Goal: Task Accomplishment & Management: Use online tool/utility

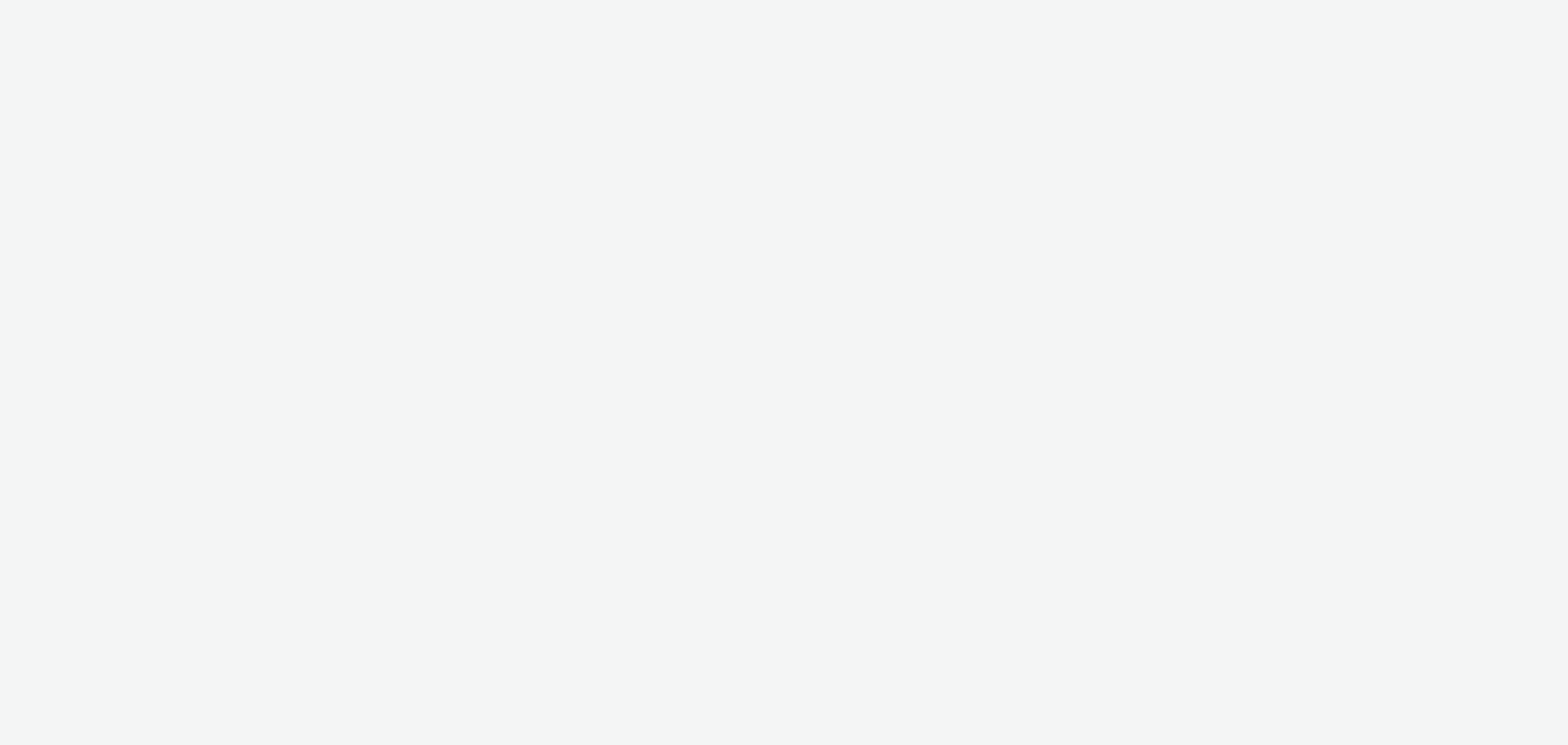
select select "79162ed7-0017-4339-93b0-3399b708648f"
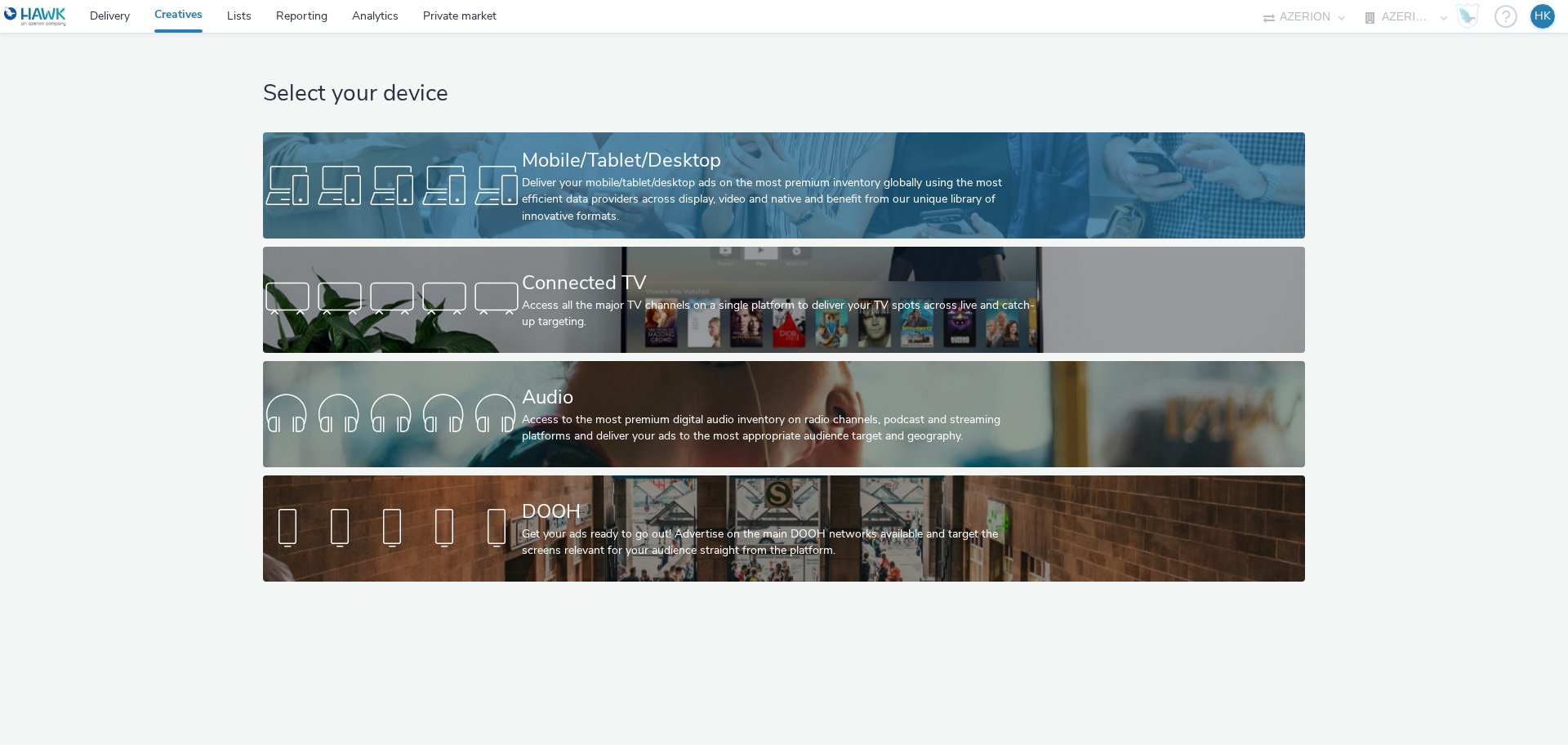
click at [689, 207] on div "Deliver your mobile/tablet/desktop ads on the most premium inventory globally u…" at bounding box center [780, 199] width 518 height 50
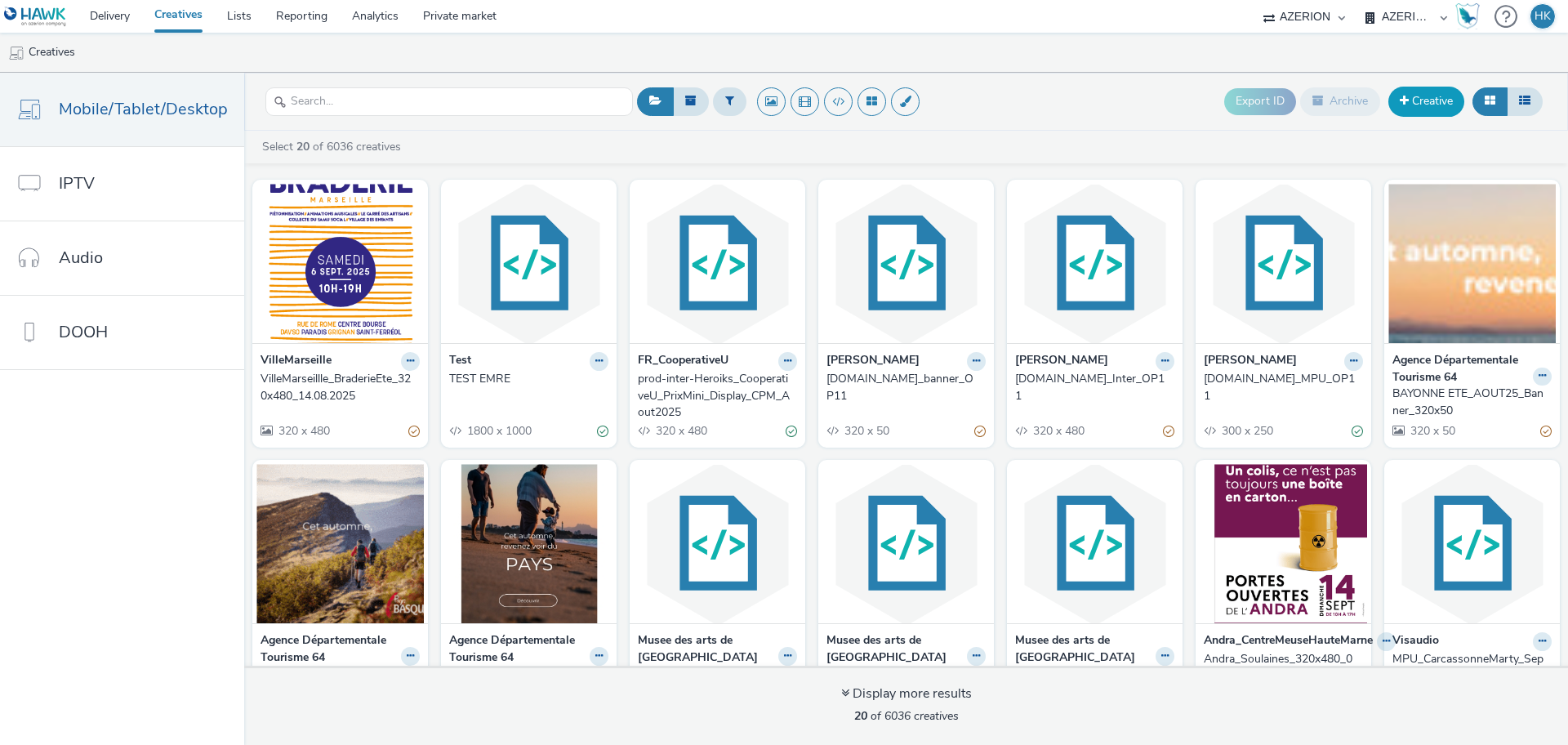
click at [1426, 107] on link "Creative" at bounding box center [1426, 101] width 76 height 29
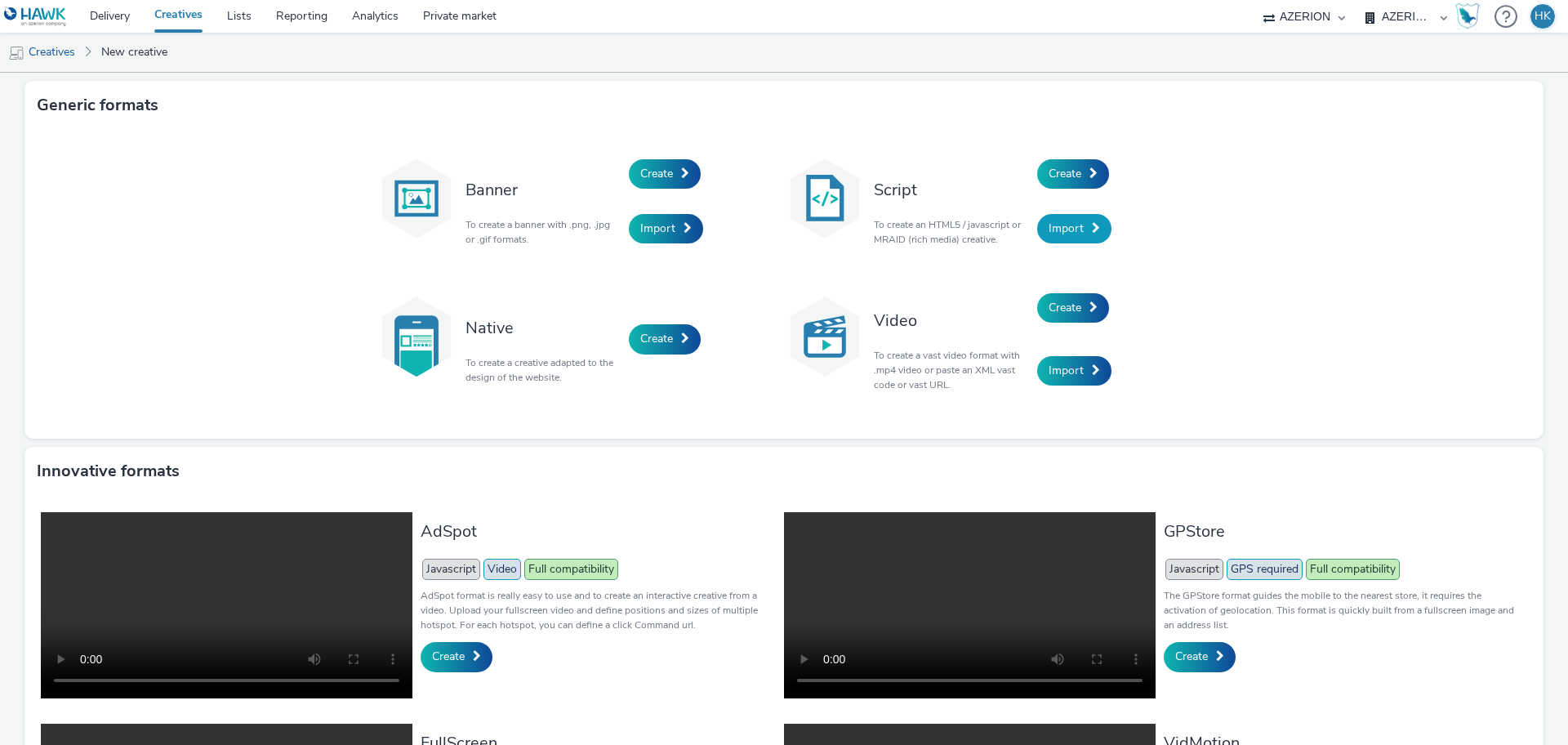
click at [1053, 228] on span "Import" at bounding box center [1067, 228] width 35 height 15
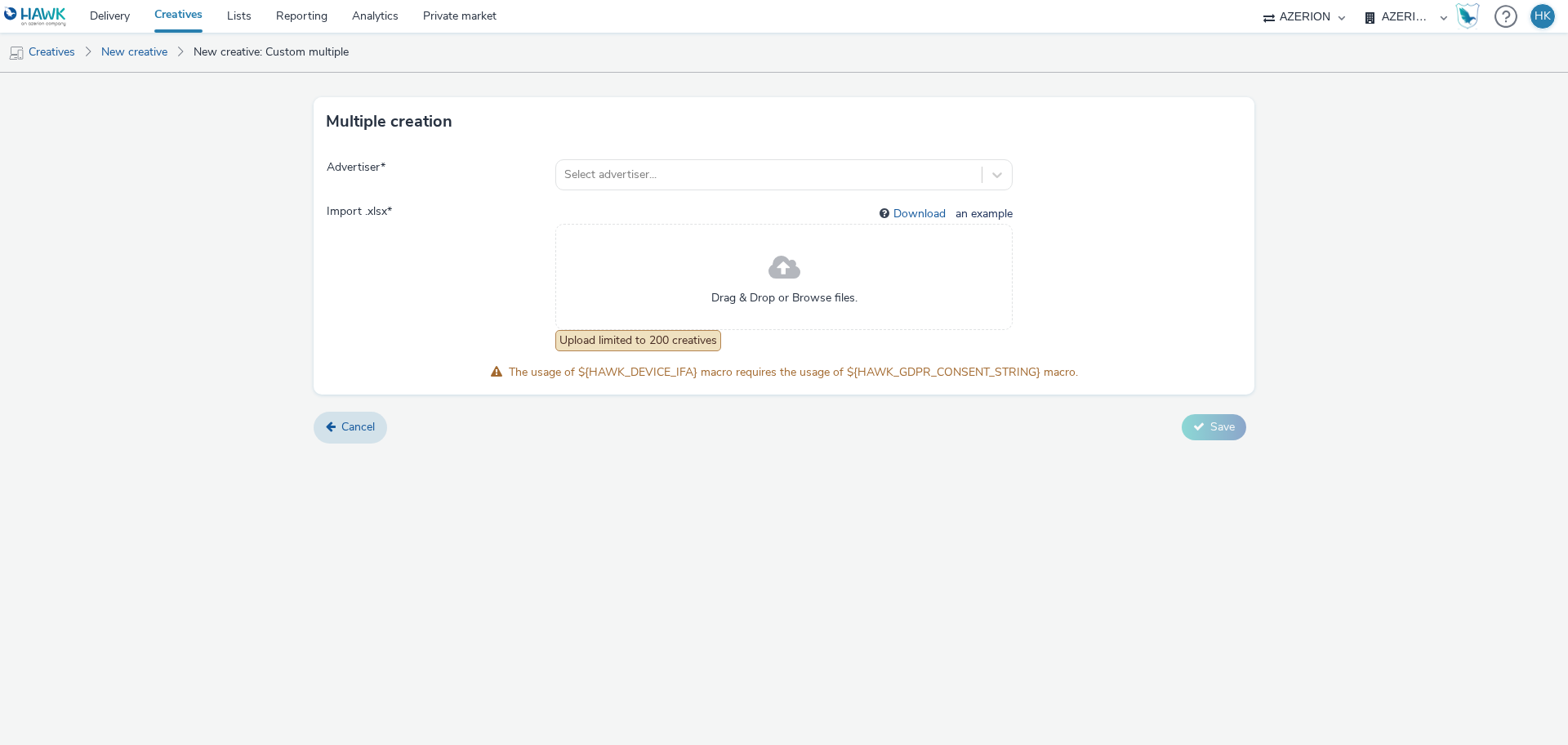
click at [778, 277] on span at bounding box center [784, 268] width 32 height 43
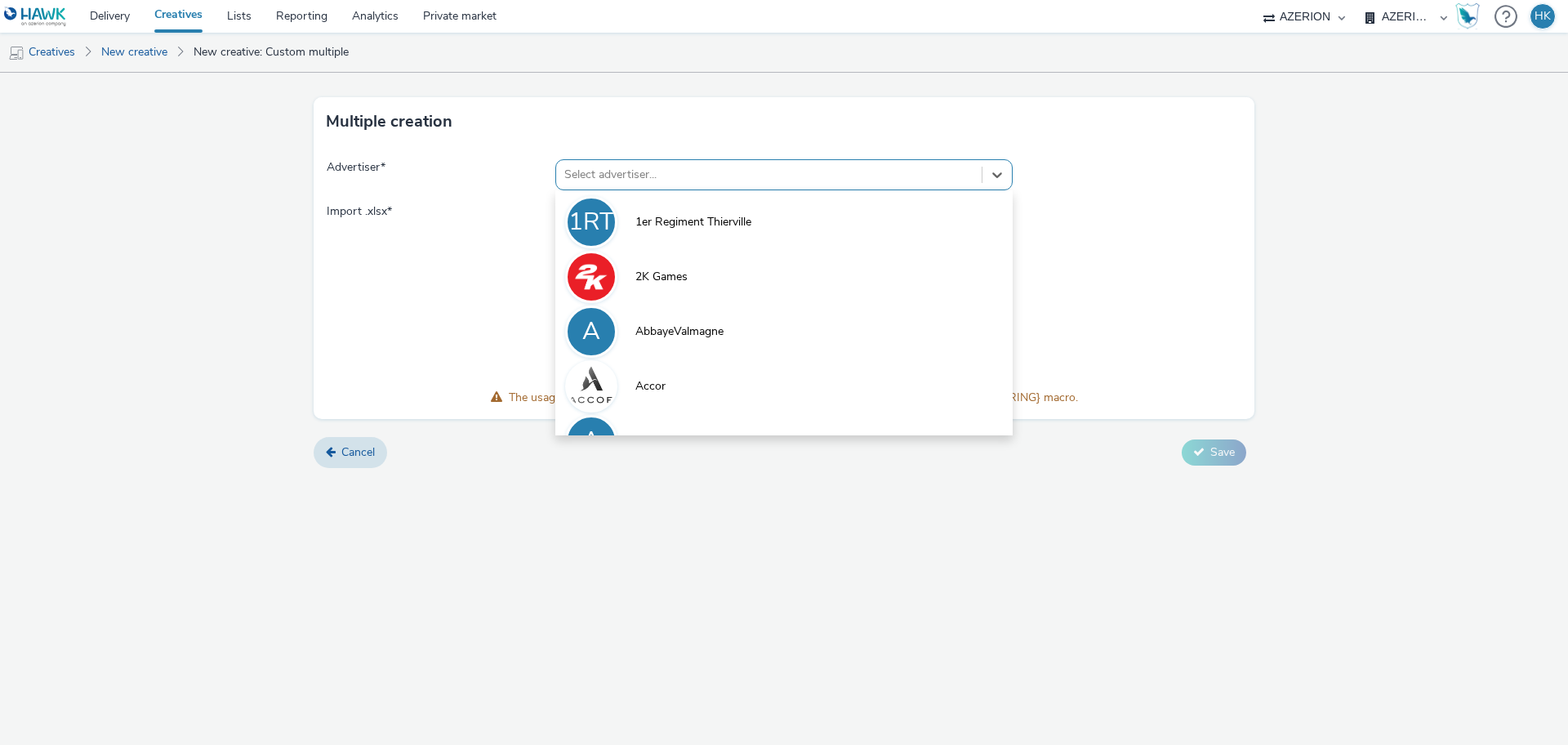
click at [674, 168] on div at bounding box center [769, 174] width 409 height 19
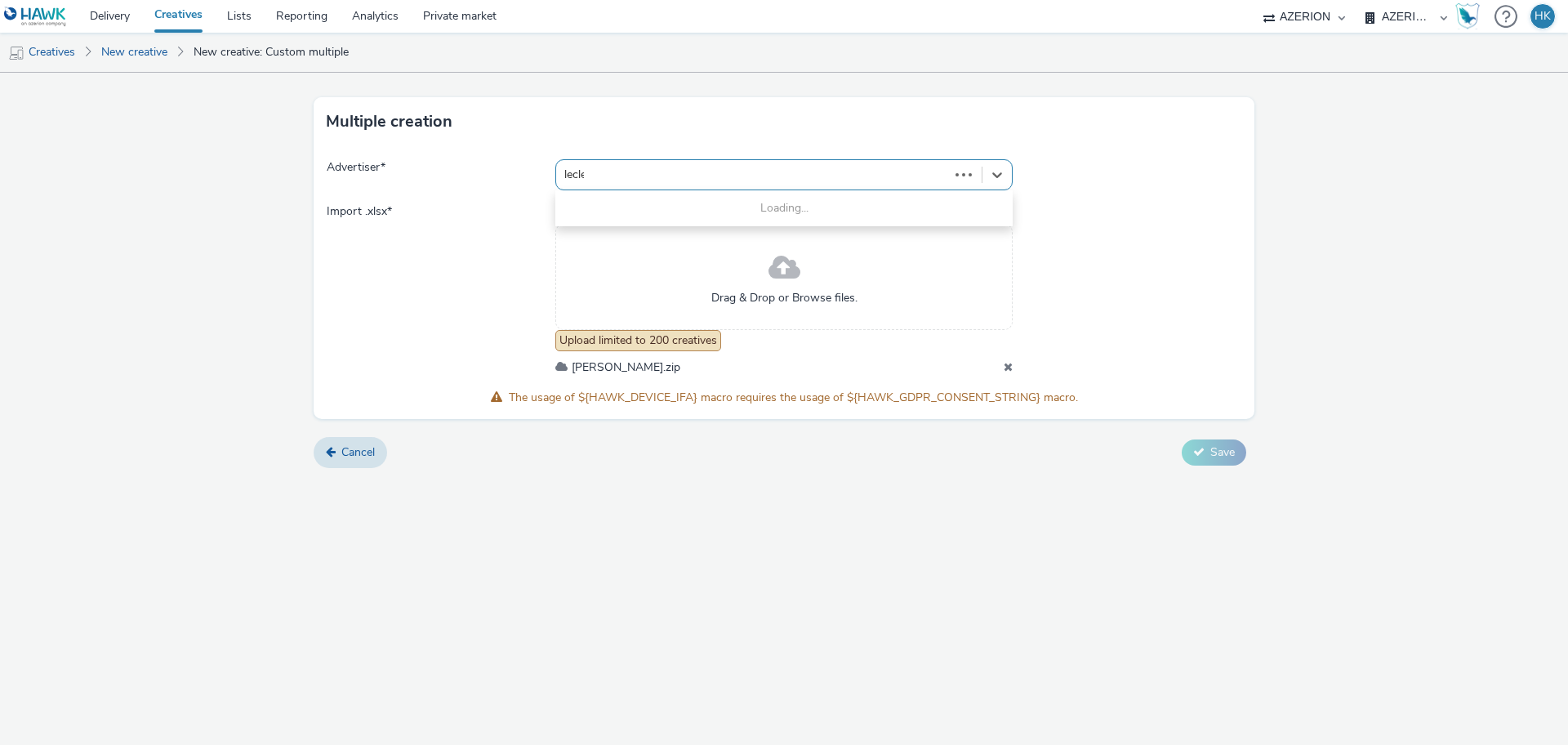
type input "lecler"
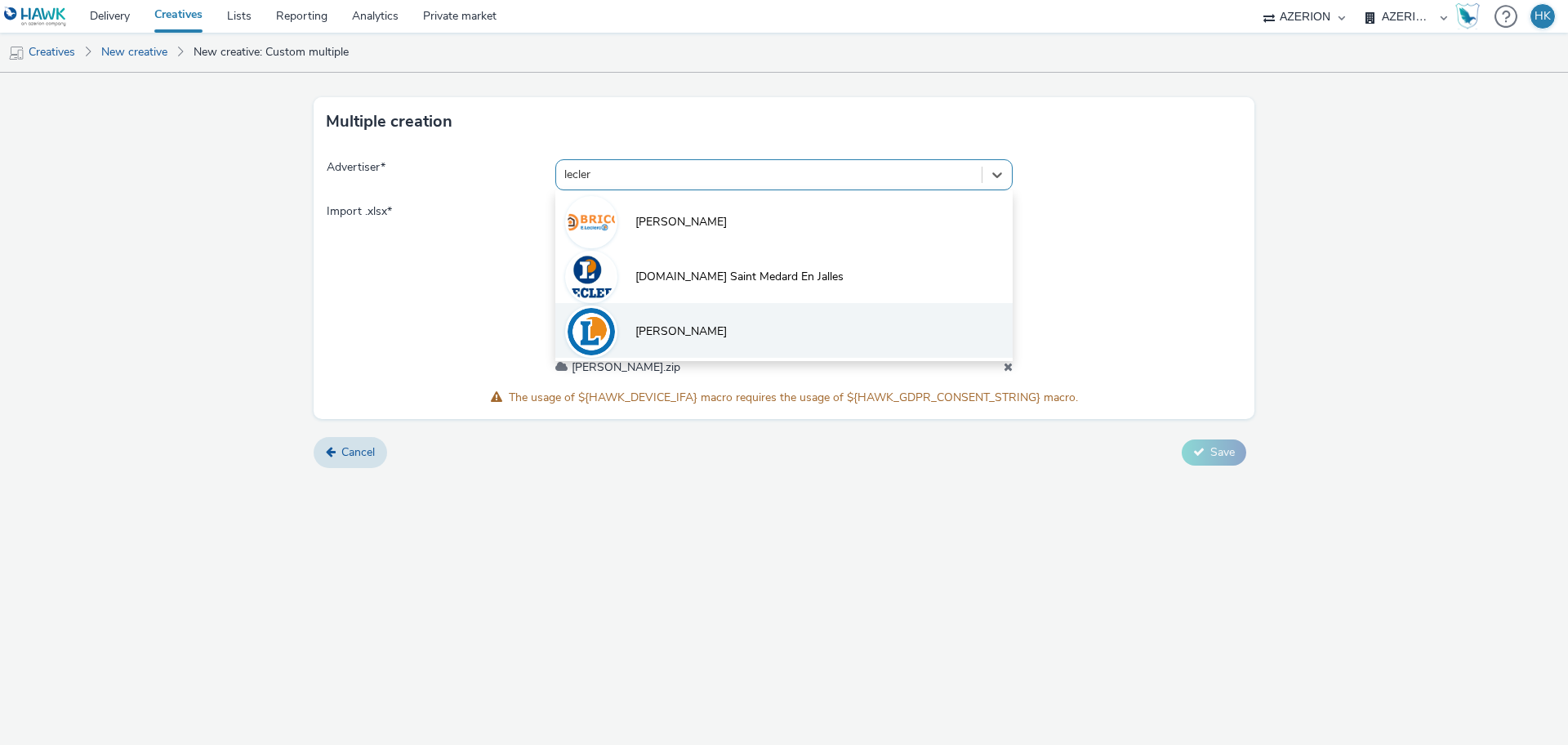
click at [688, 323] on li "[PERSON_NAME]" at bounding box center [784, 330] width 458 height 55
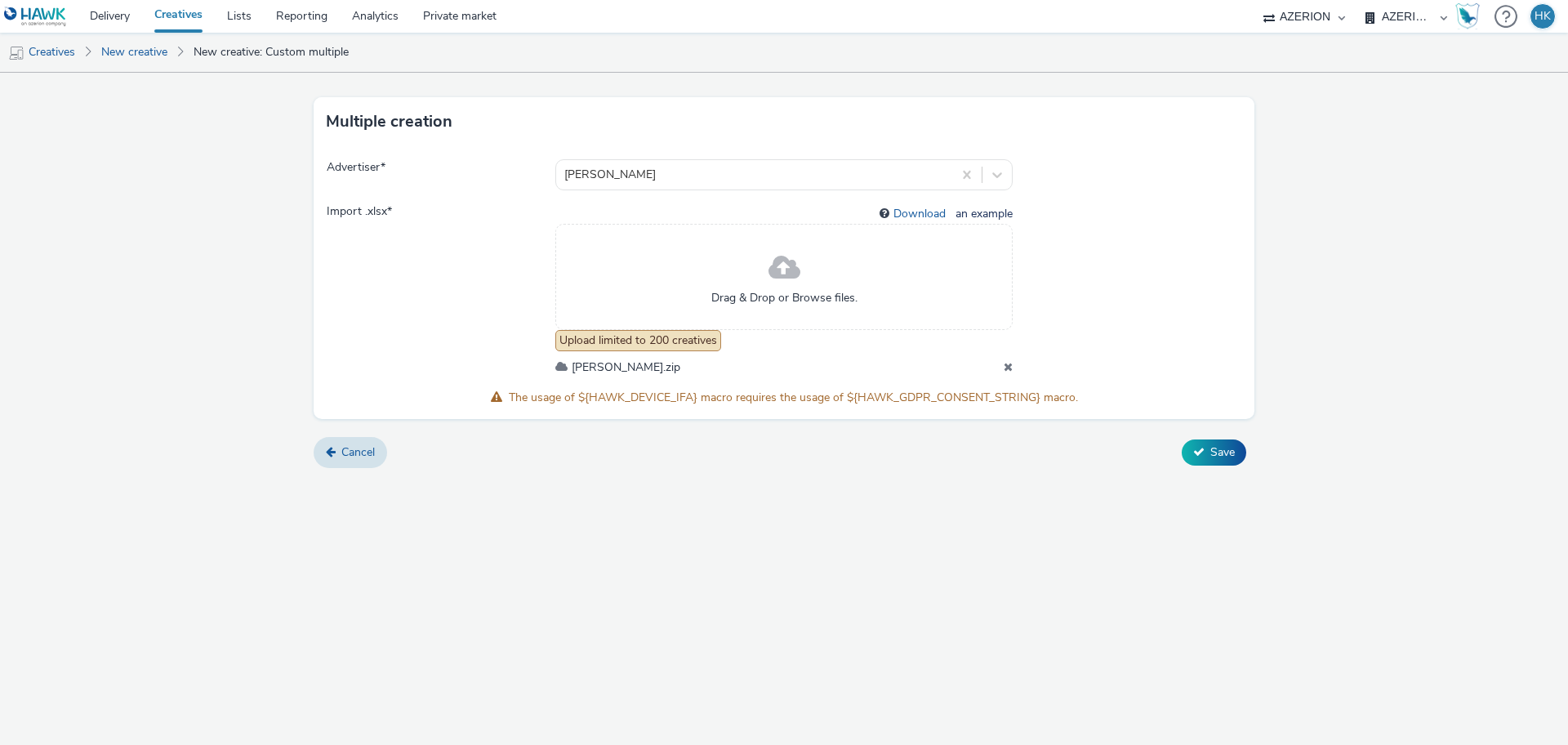
click at [1150, 458] on div "Cancel Save" at bounding box center [784, 453] width 941 height 29
click at [1196, 444] on button "Save" at bounding box center [1214, 452] width 65 height 26
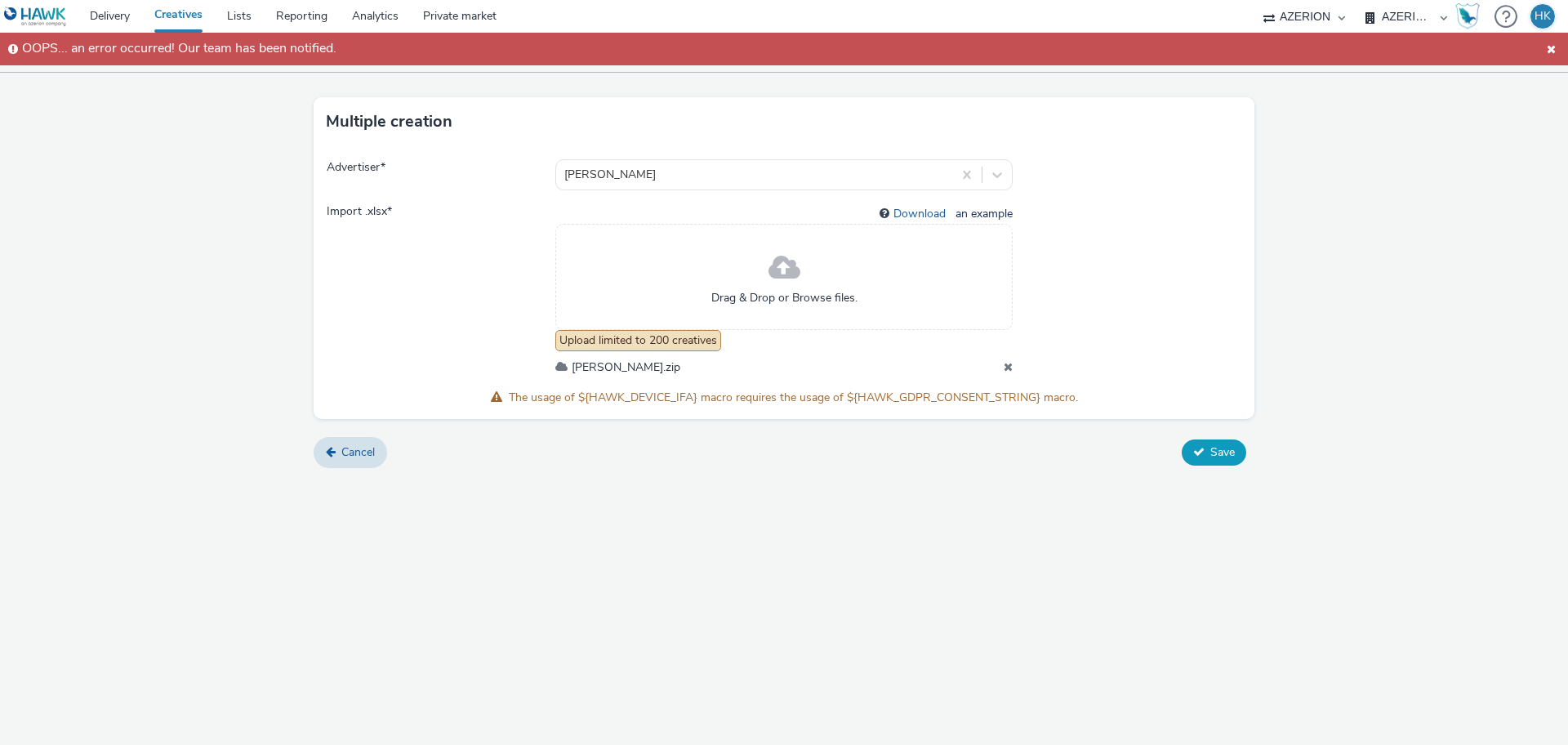
click at [1216, 453] on span "Save" at bounding box center [1222, 452] width 24 height 15
click at [365, 437] on link "Cancel" at bounding box center [350, 453] width 73 height 31
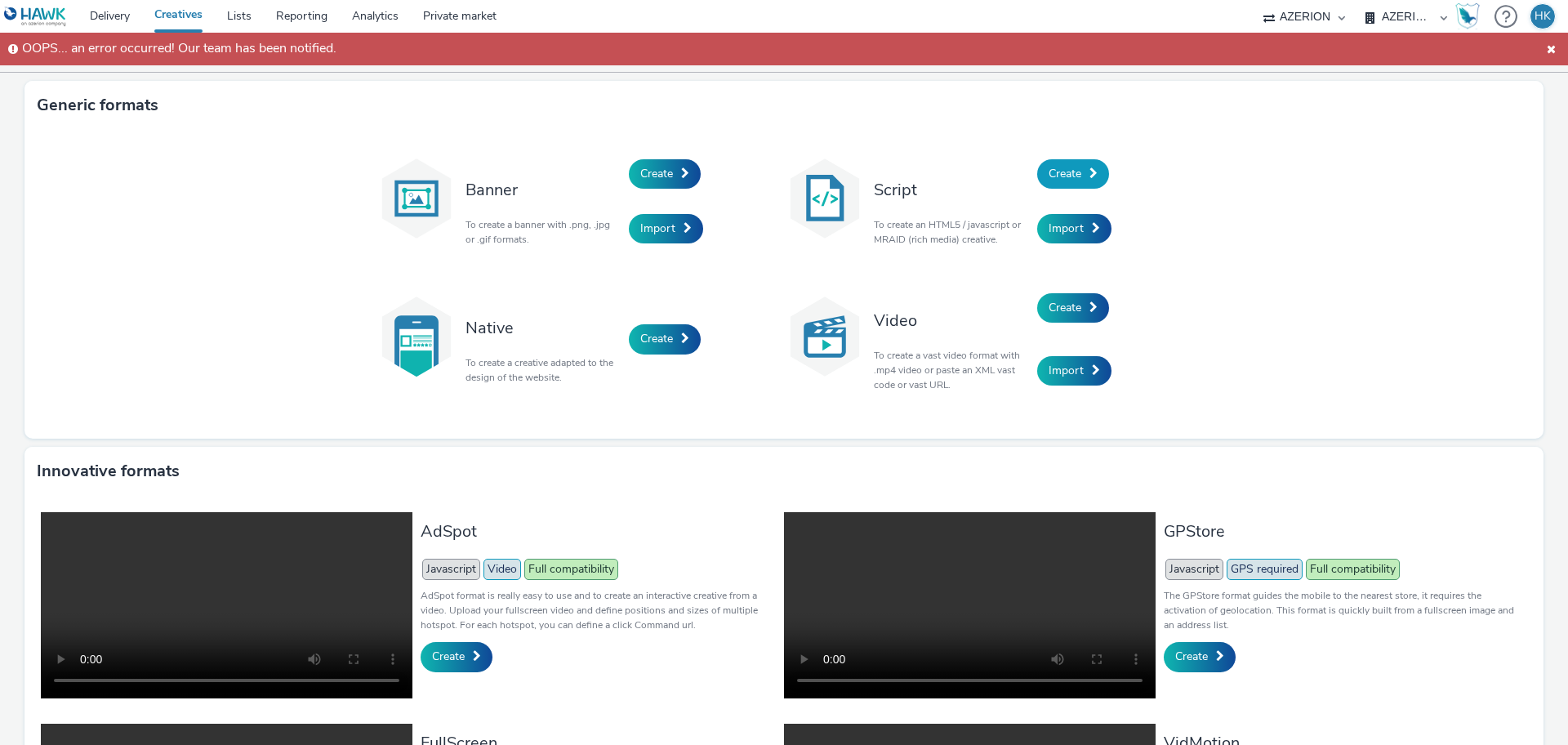
click at [1072, 174] on span "Create" at bounding box center [1065, 174] width 33 height 15
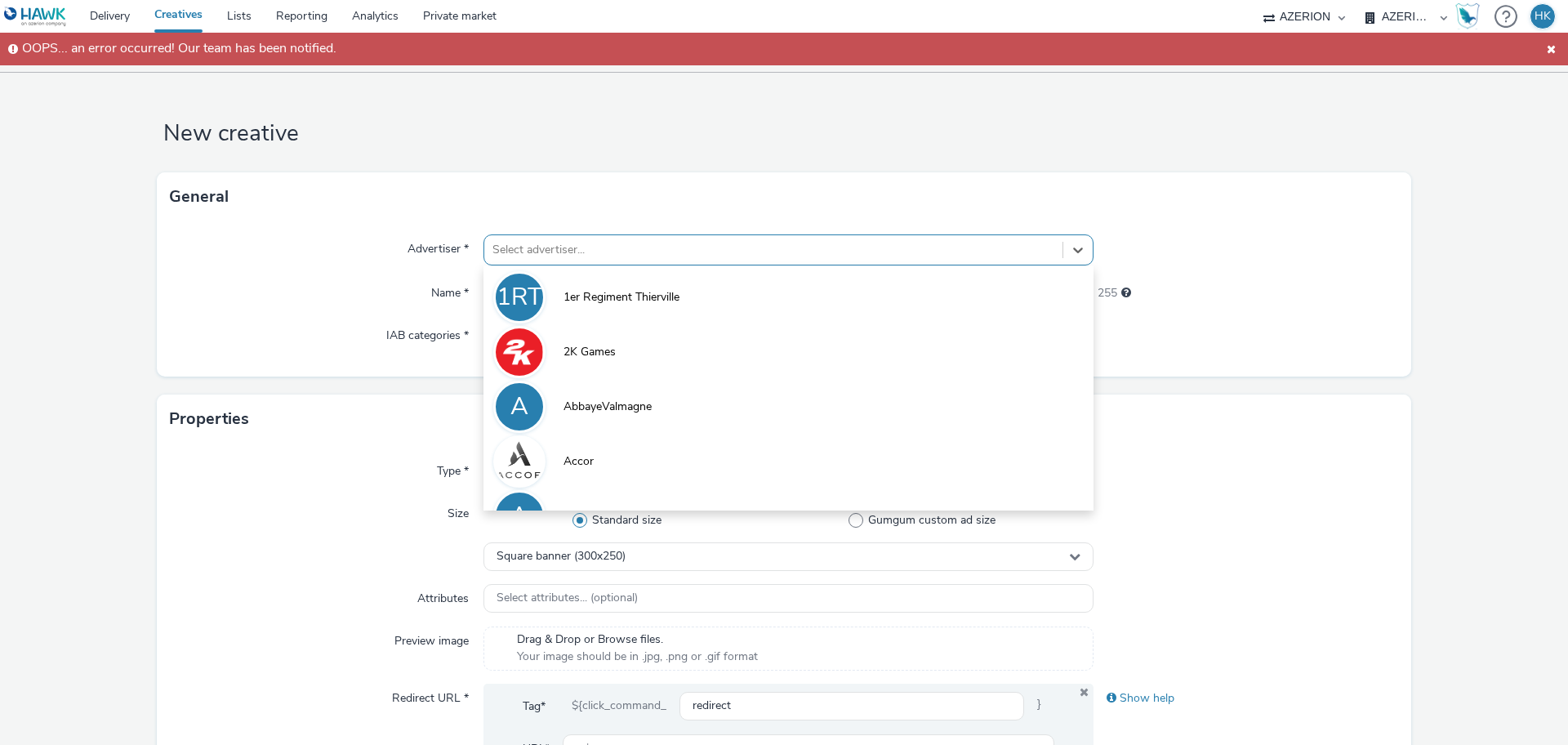
click at [696, 253] on div at bounding box center [773, 249] width 562 height 19
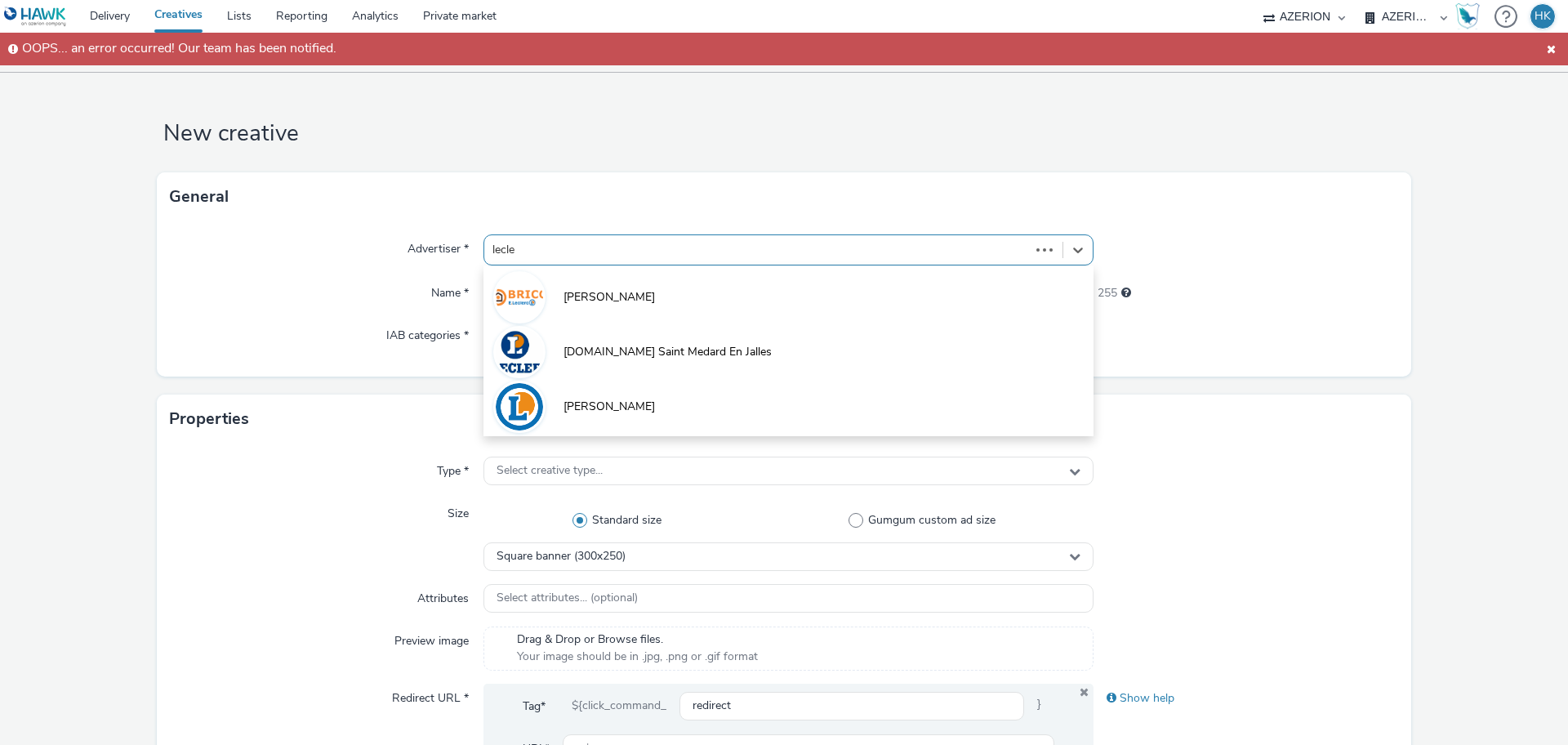
type input "lecler"
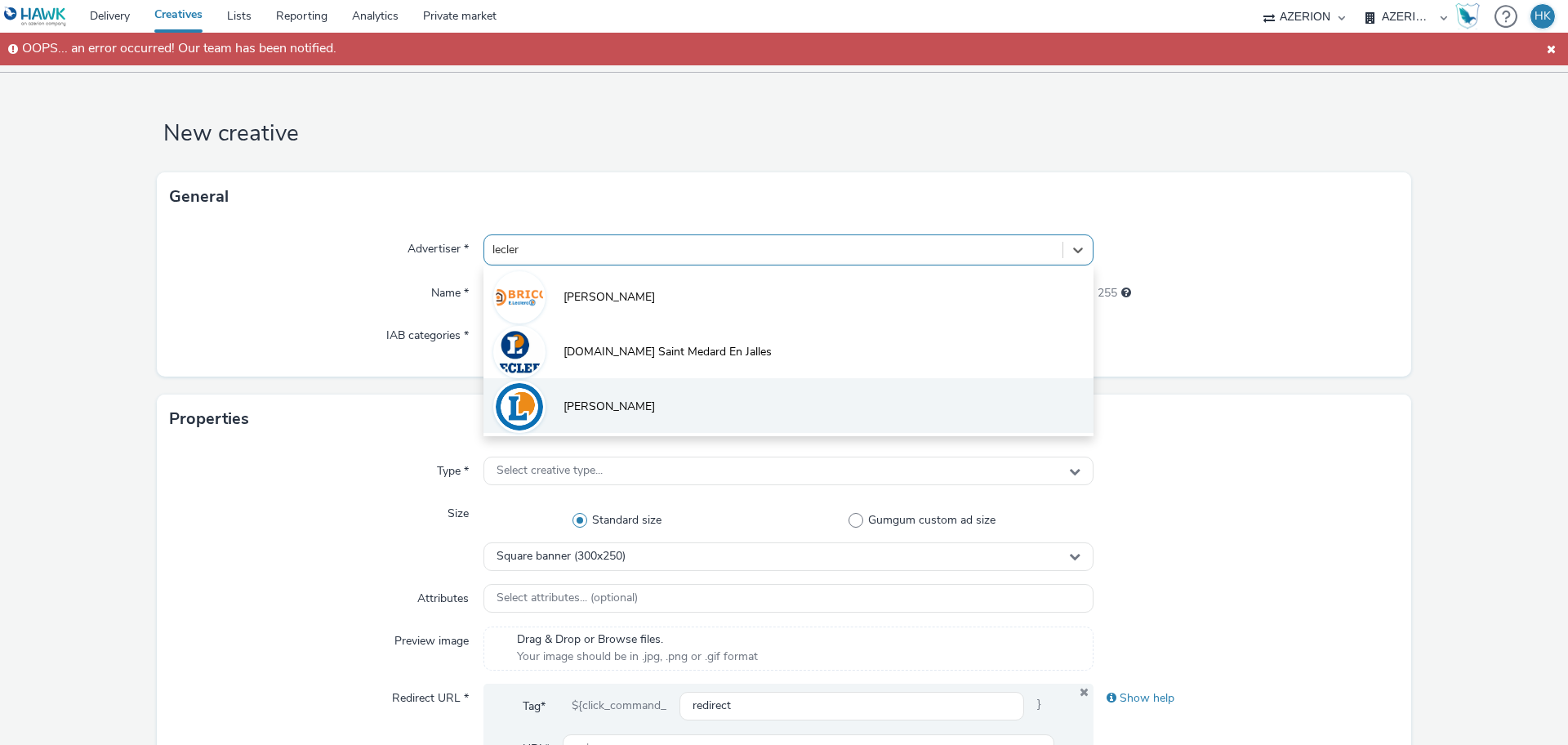
click at [672, 387] on li "[PERSON_NAME]" at bounding box center [789, 405] width 610 height 55
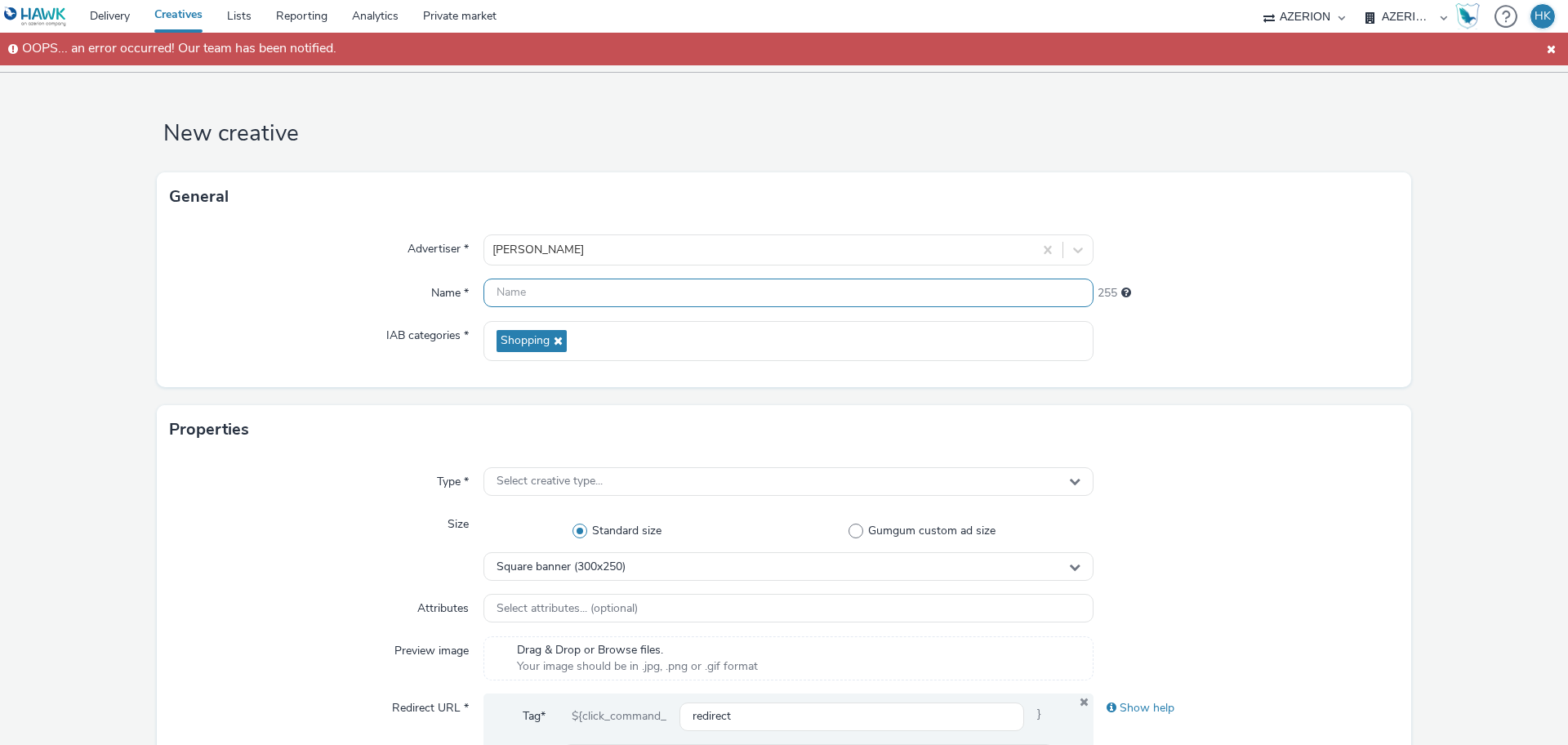
click at [606, 287] on input "text" at bounding box center [789, 293] width 610 height 29
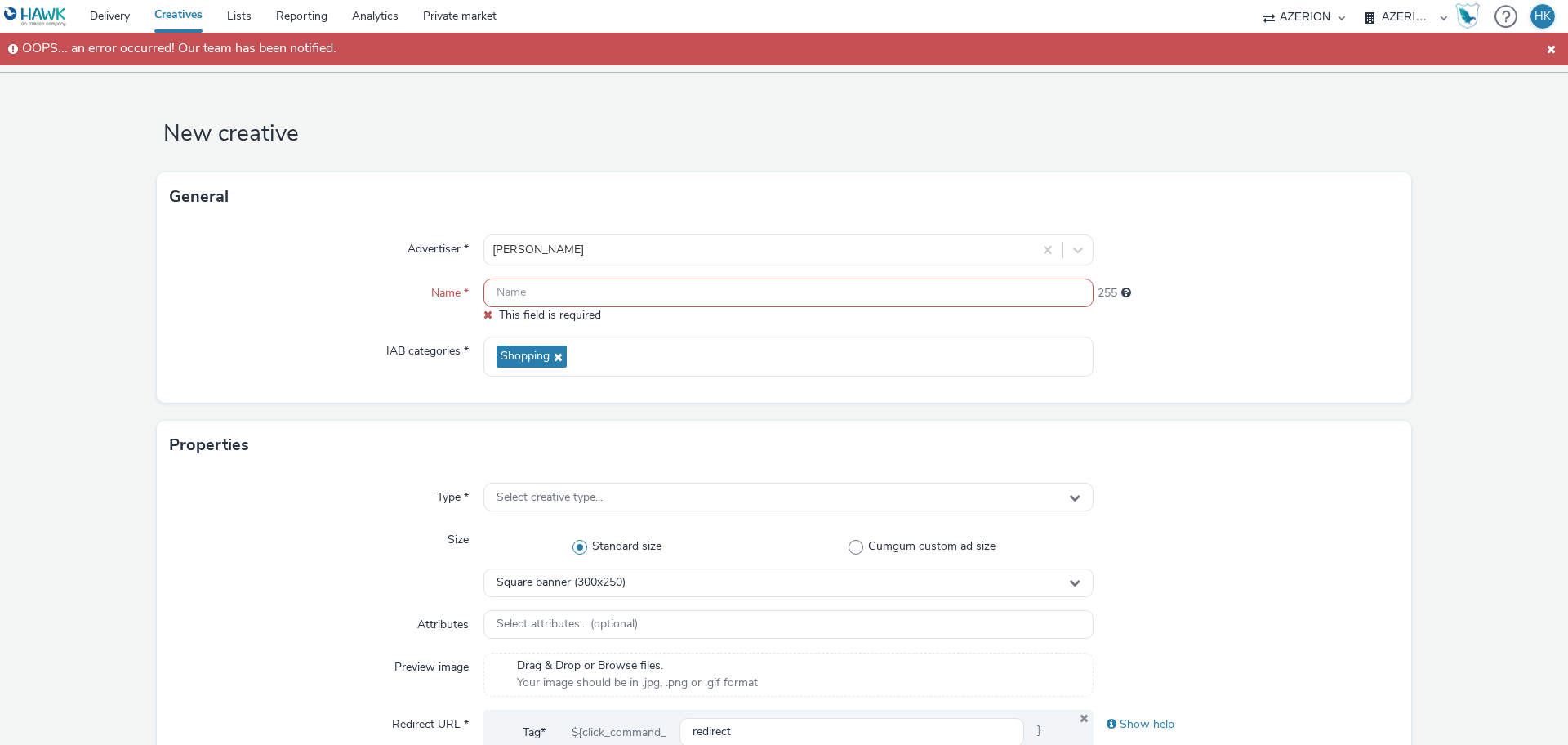
paste input "Leclerc_SCACHAP_TPA11"
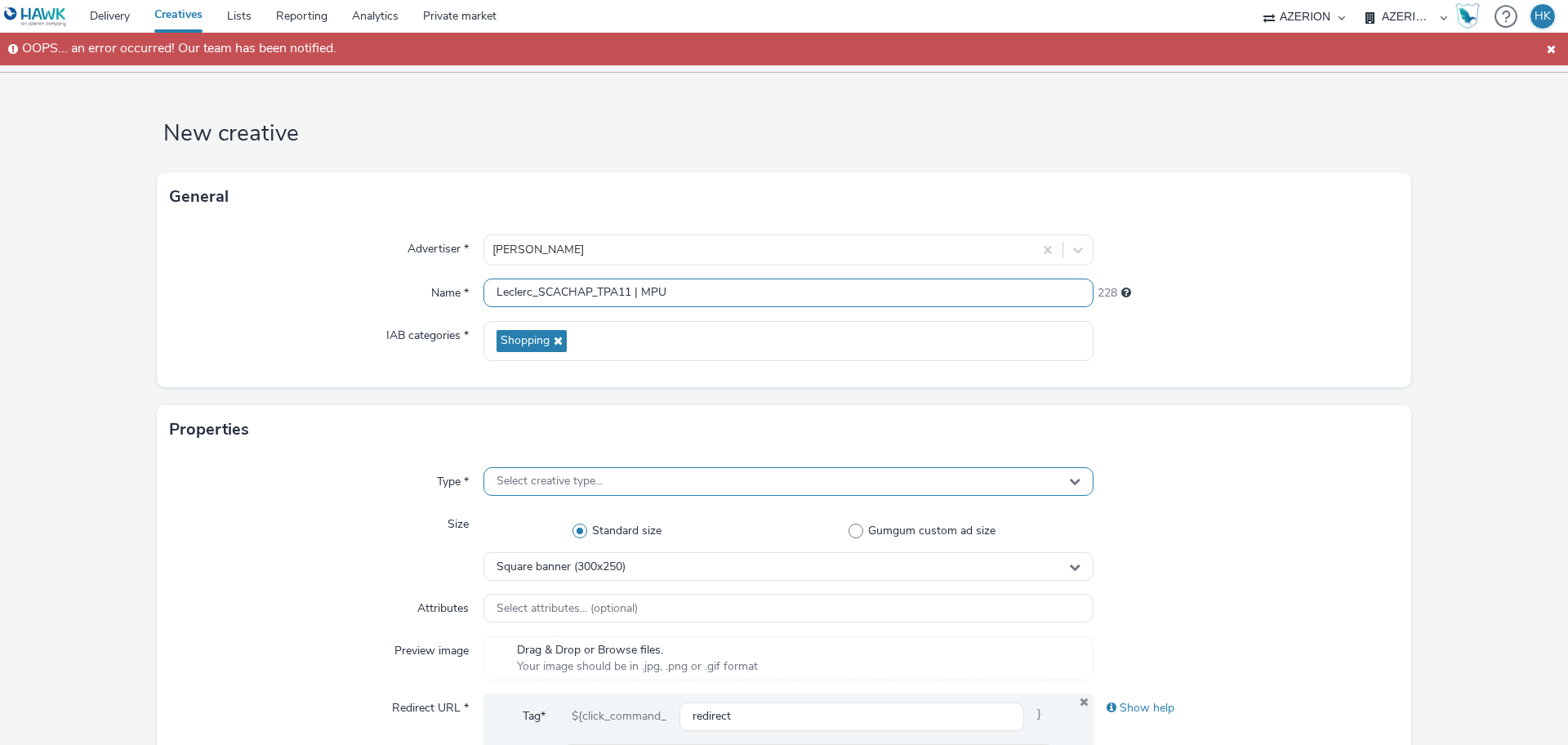
scroll to position [113, 0]
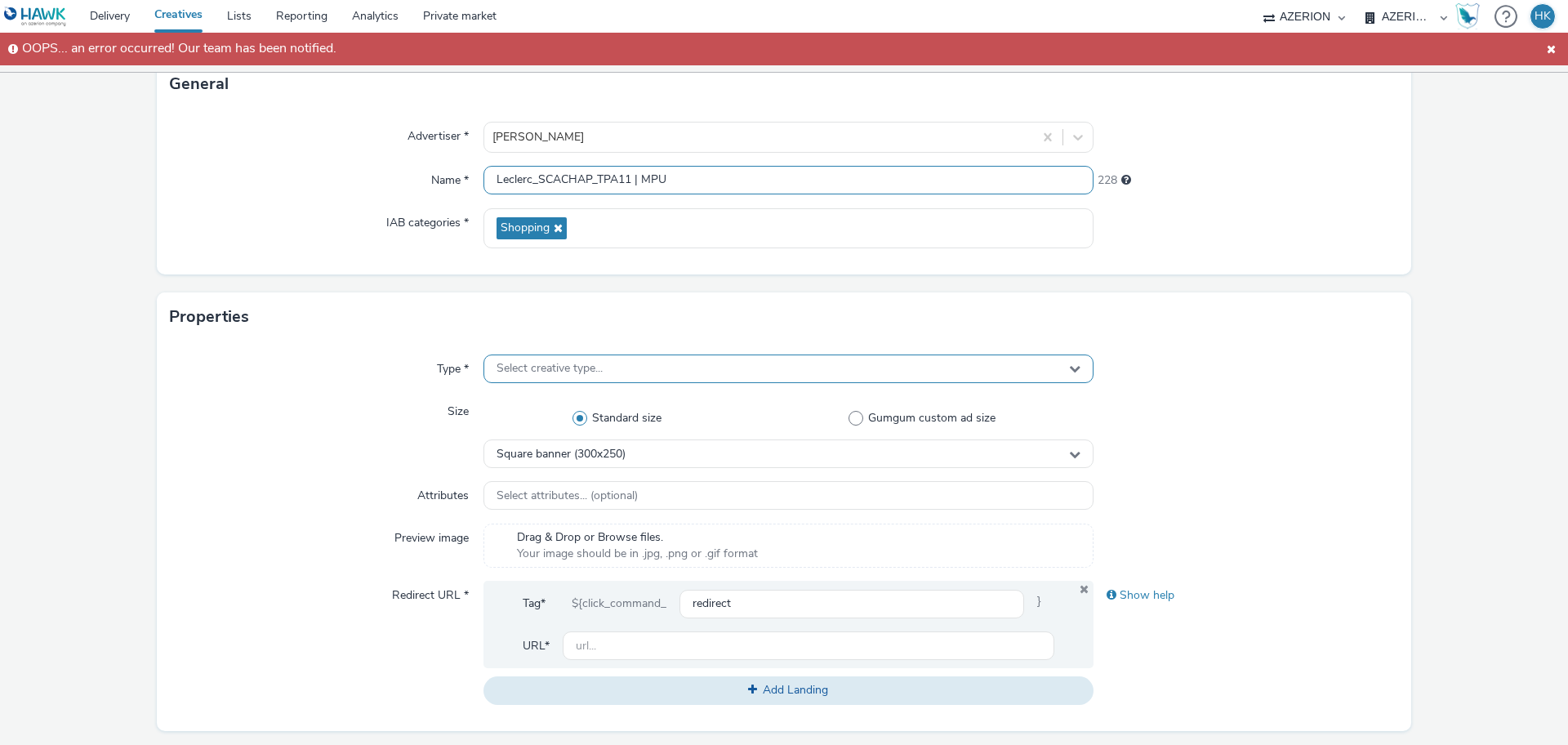
type input "Leclerc_SCACHAP_TPA11 | MPU"
click at [621, 375] on div "Select creative type..." at bounding box center [789, 369] width 610 height 29
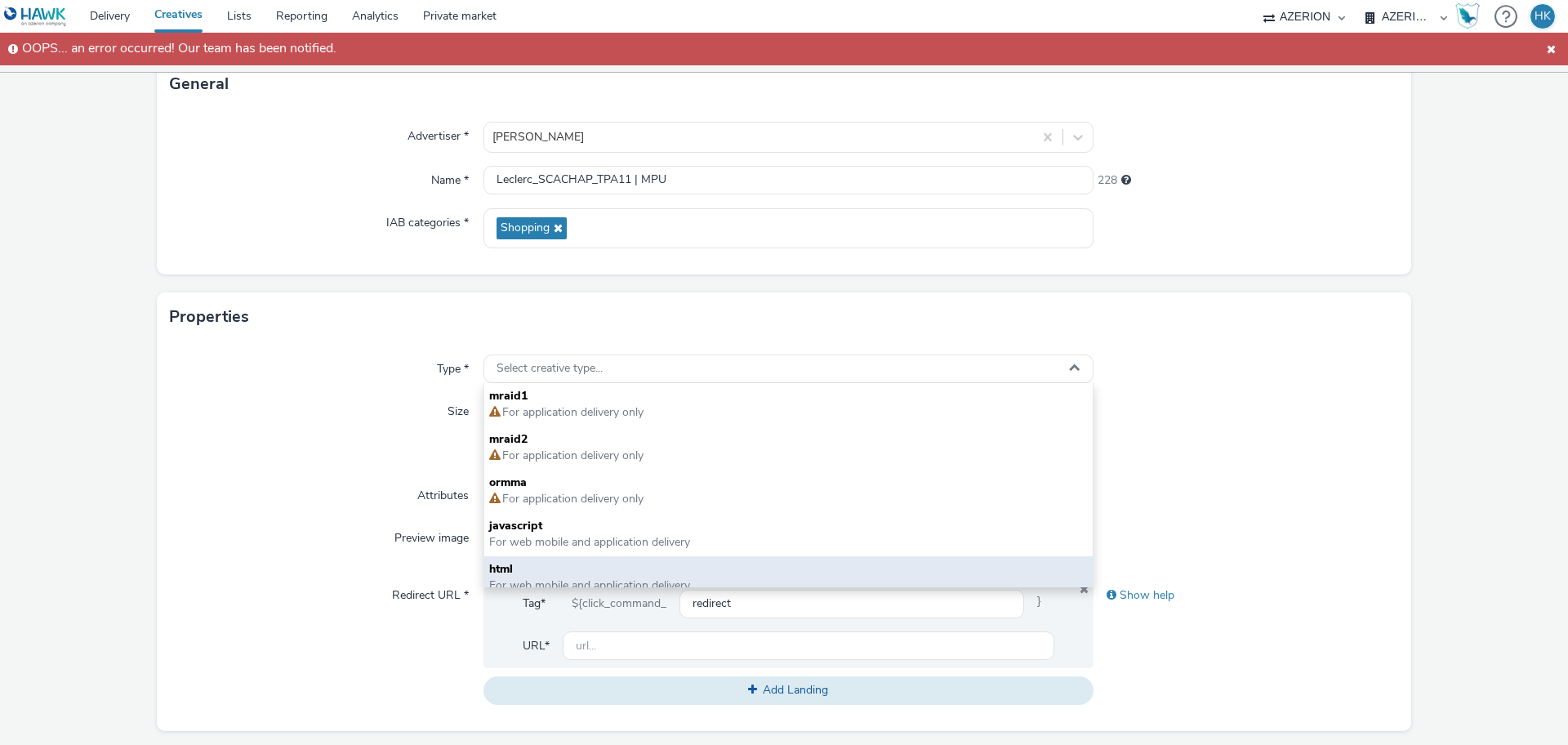
click at [623, 577] on span "For web mobile and application delivery" at bounding box center [590, 585] width 201 height 15
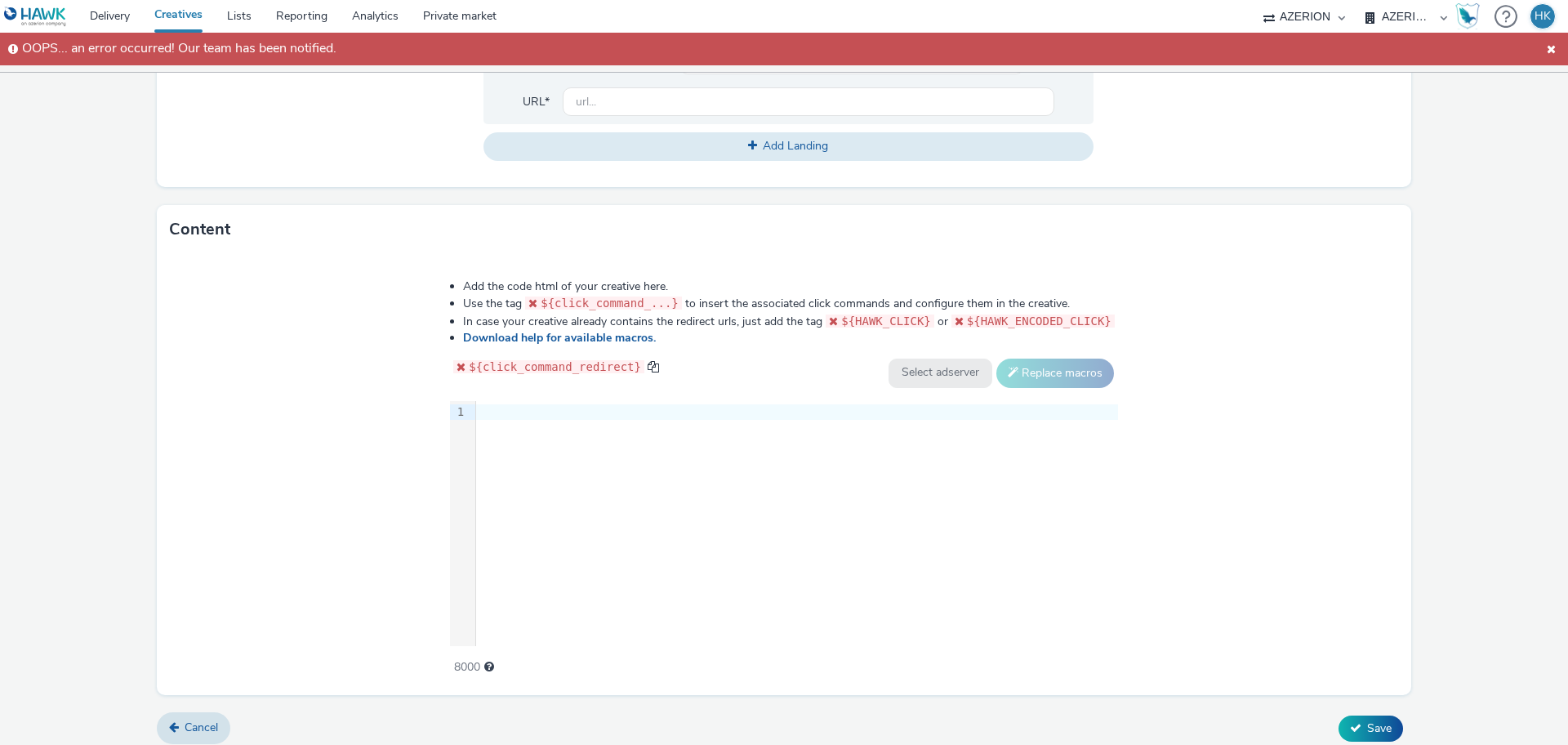
scroll to position [657, 0]
click at [496, 412] on div at bounding box center [797, 411] width 642 height 16
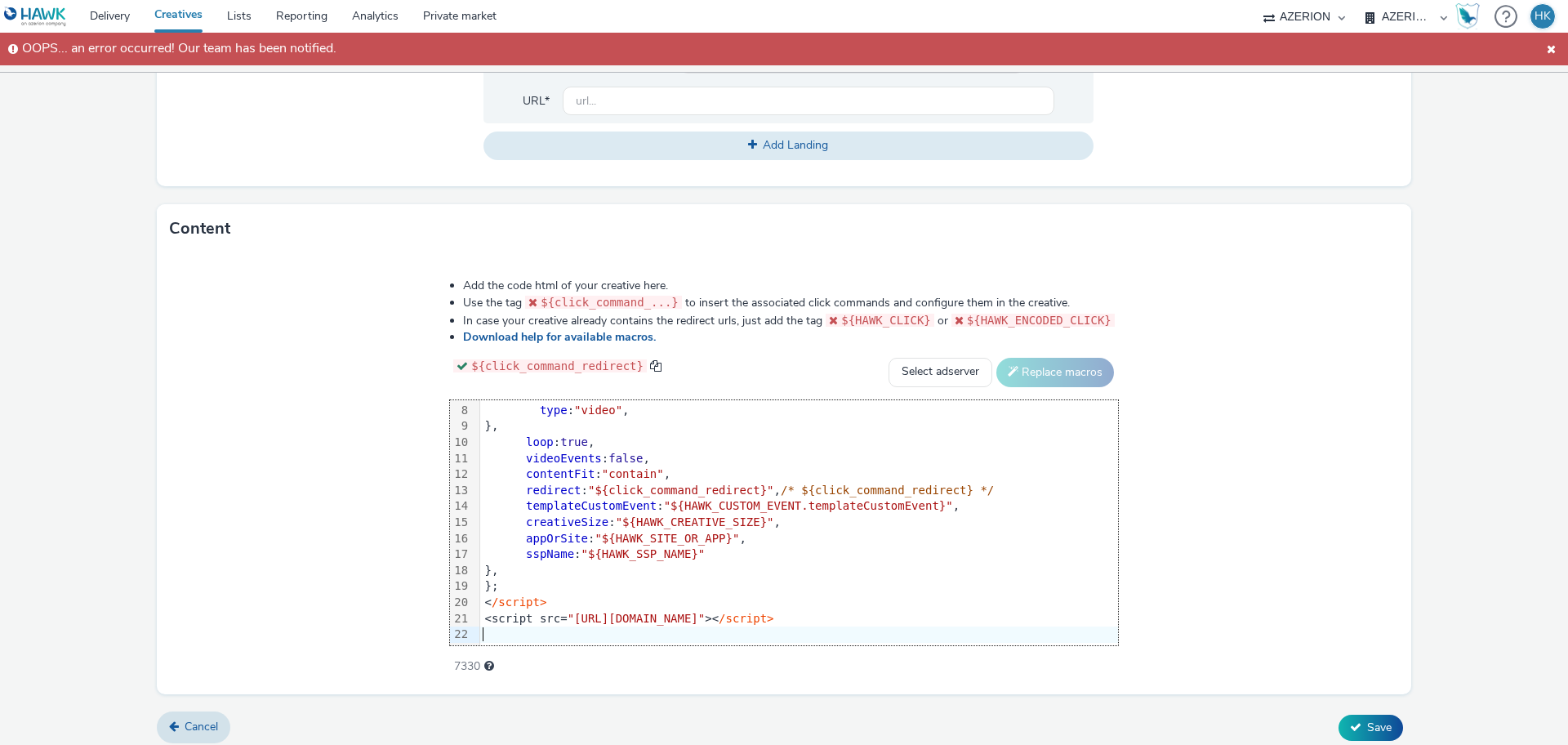
scroll to position [512, 0]
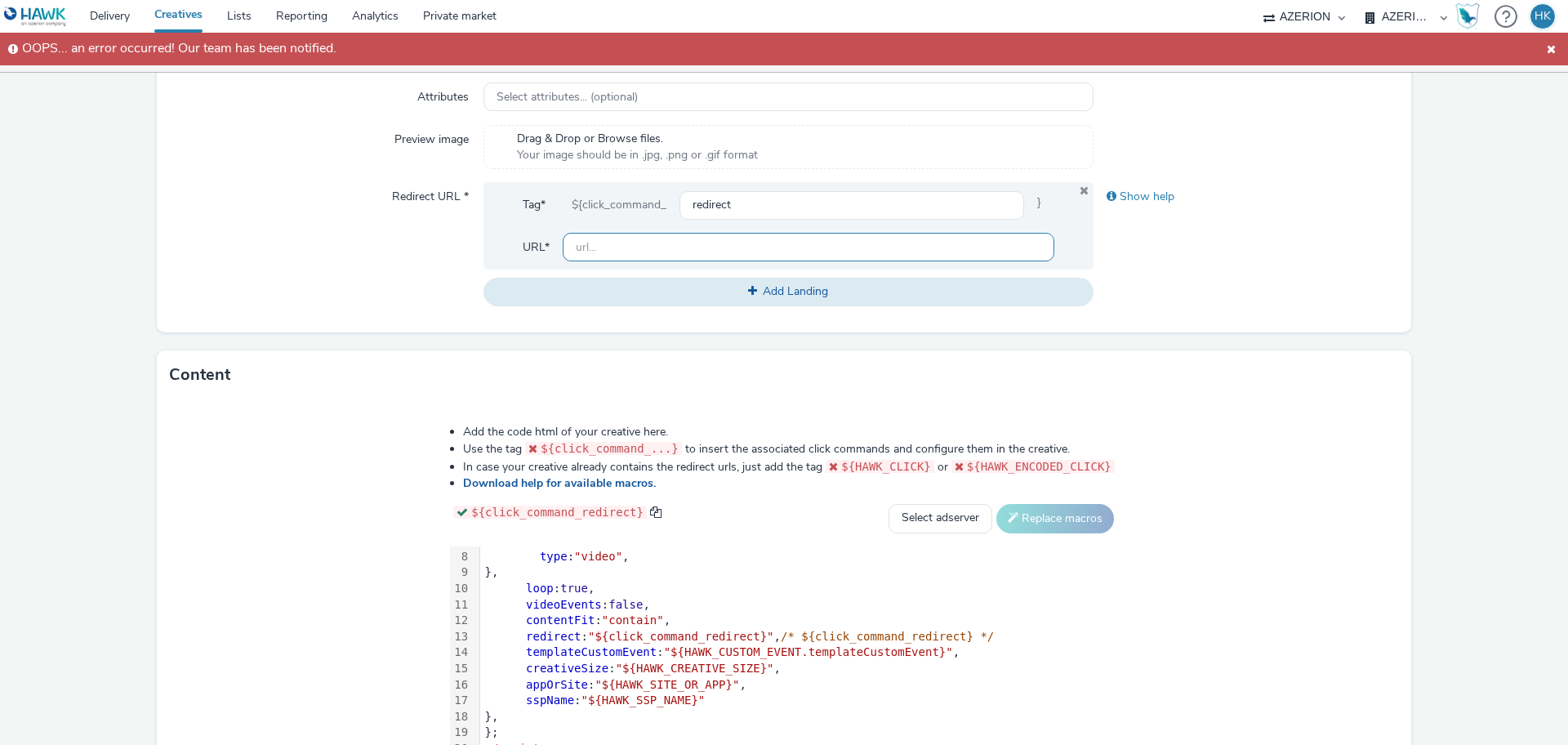
click at [656, 245] on input "text" at bounding box center [809, 247] width 492 height 29
paste input "[URL][DOMAIN_NAME][PERSON_NAME]"
type input "[URL][DOMAIN_NAME][PERSON_NAME]"
click at [1300, 487] on div "Add the code html of your creative here. Use the tag ${click_command_...} to in…" at bounding box center [784, 619] width 1255 height 441
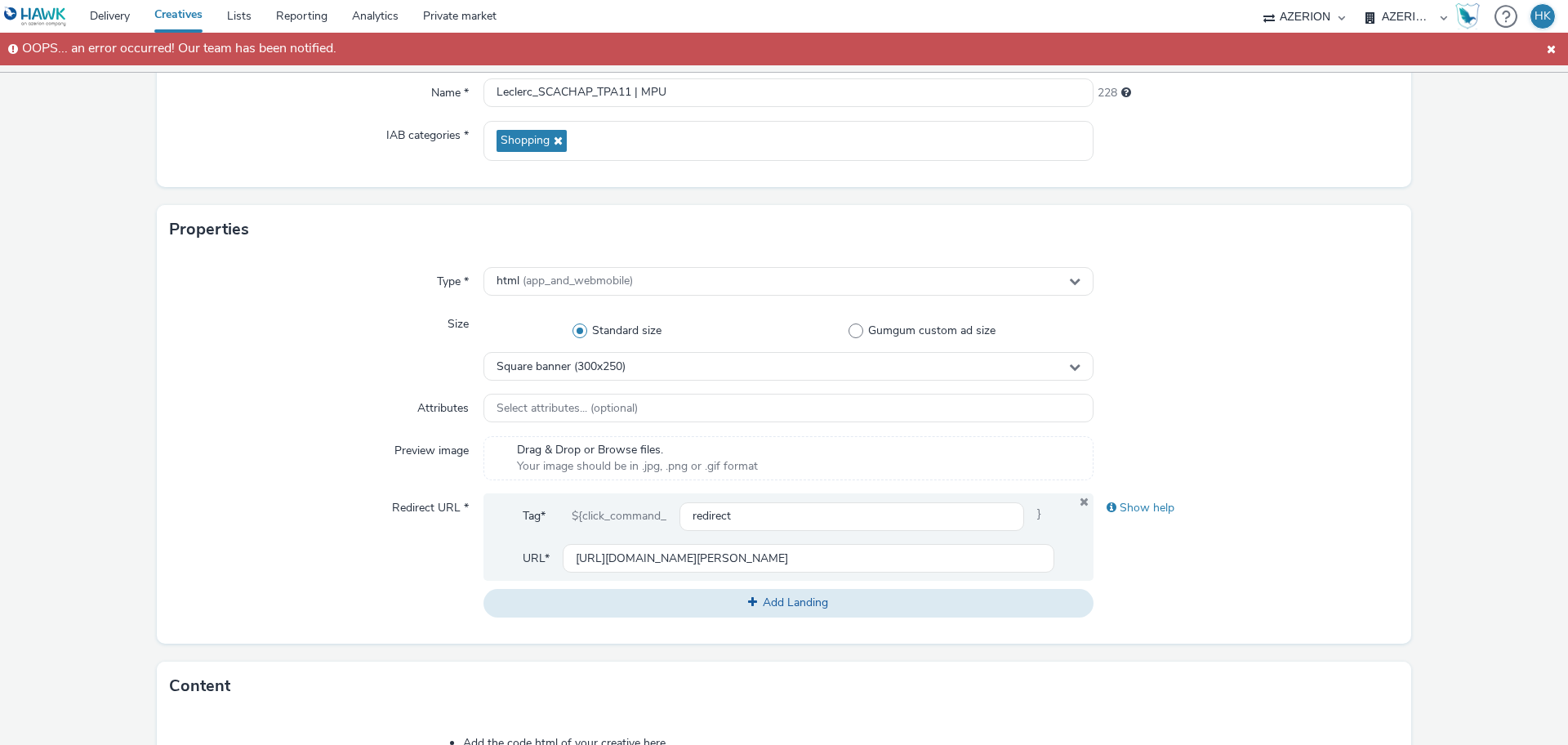
scroll to position [667, 0]
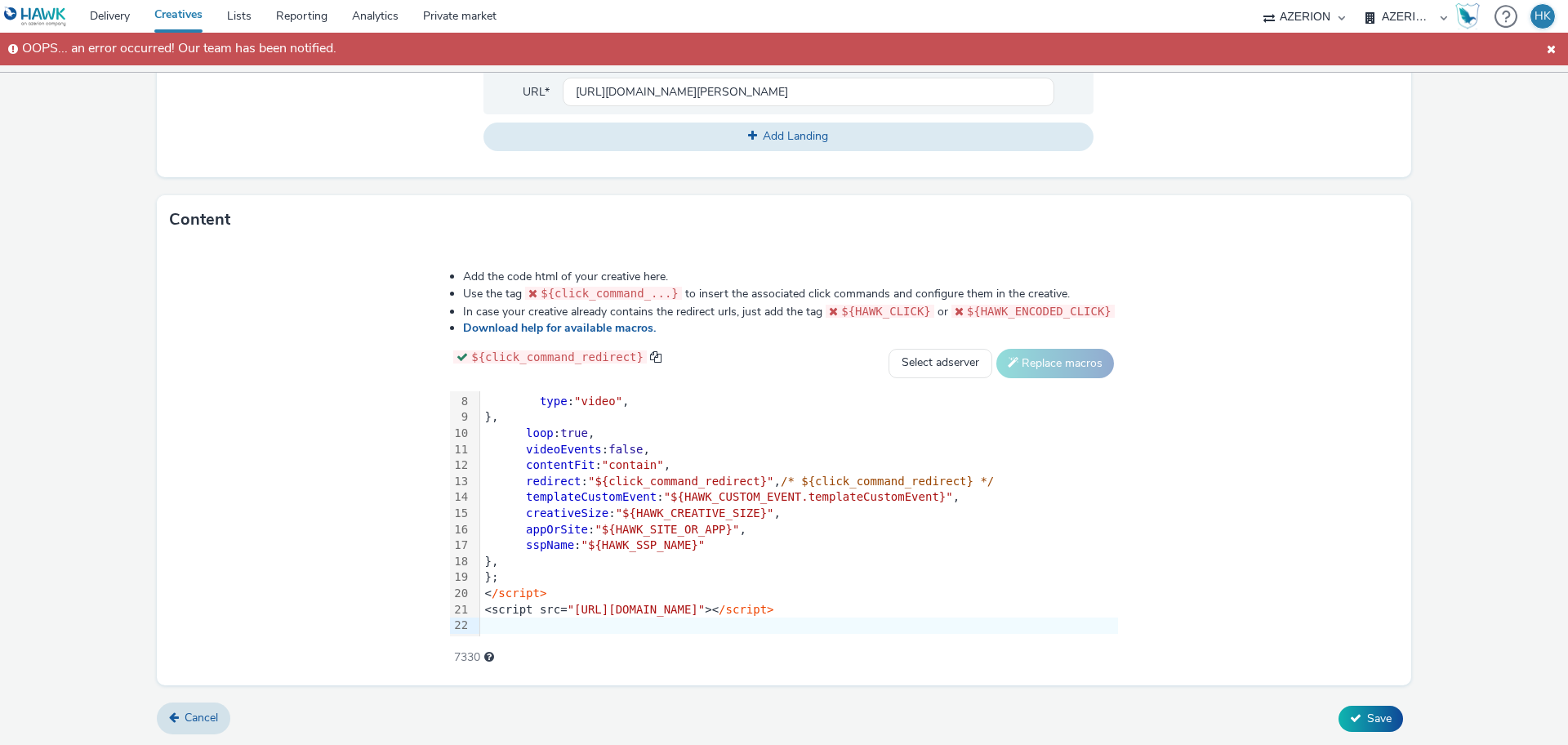
click at [1547, 50] on span at bounding box center [1551, 49] width 17 height 19
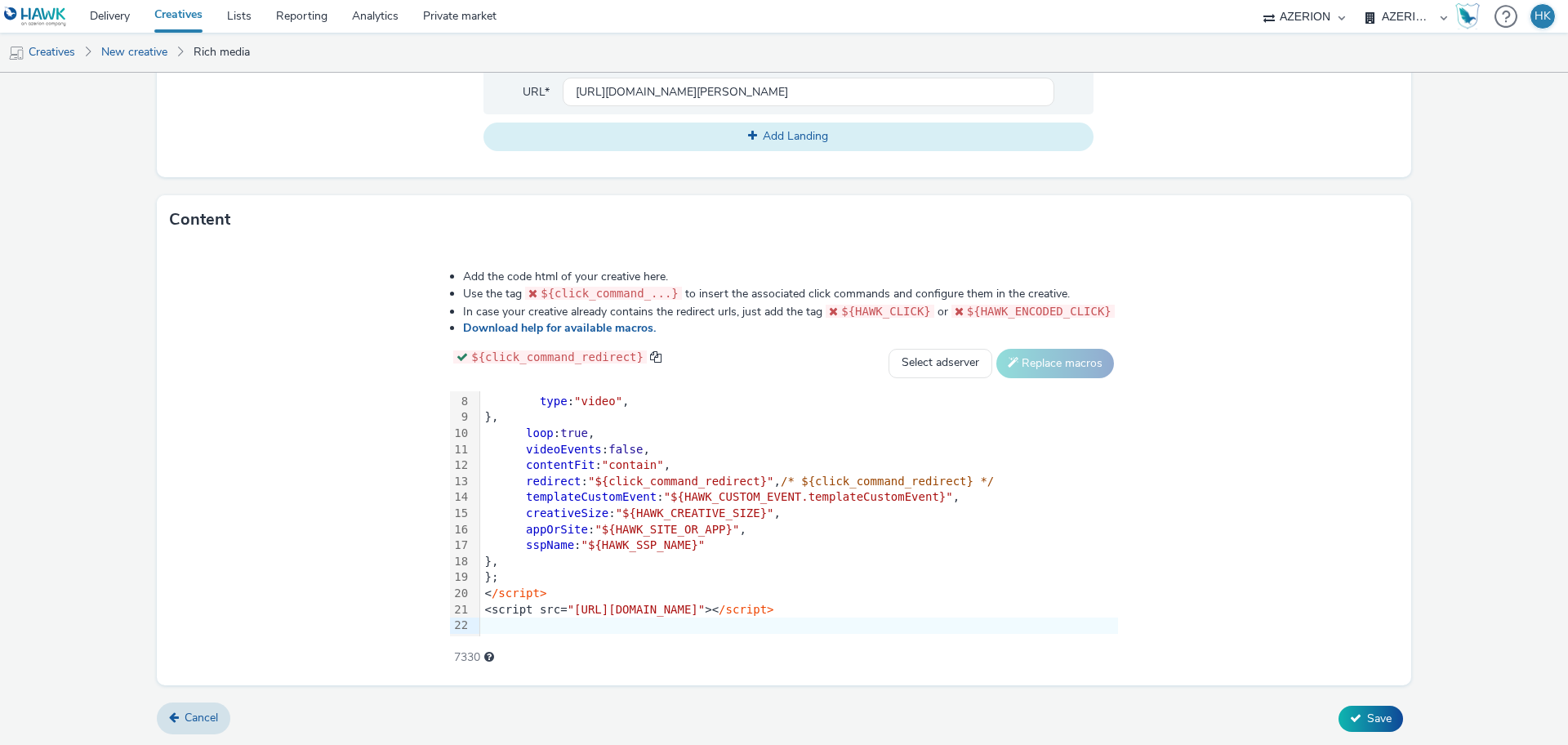
click at [784, 144] on span "Add Landing" at bounding box center [795, 136] width 66 height 15
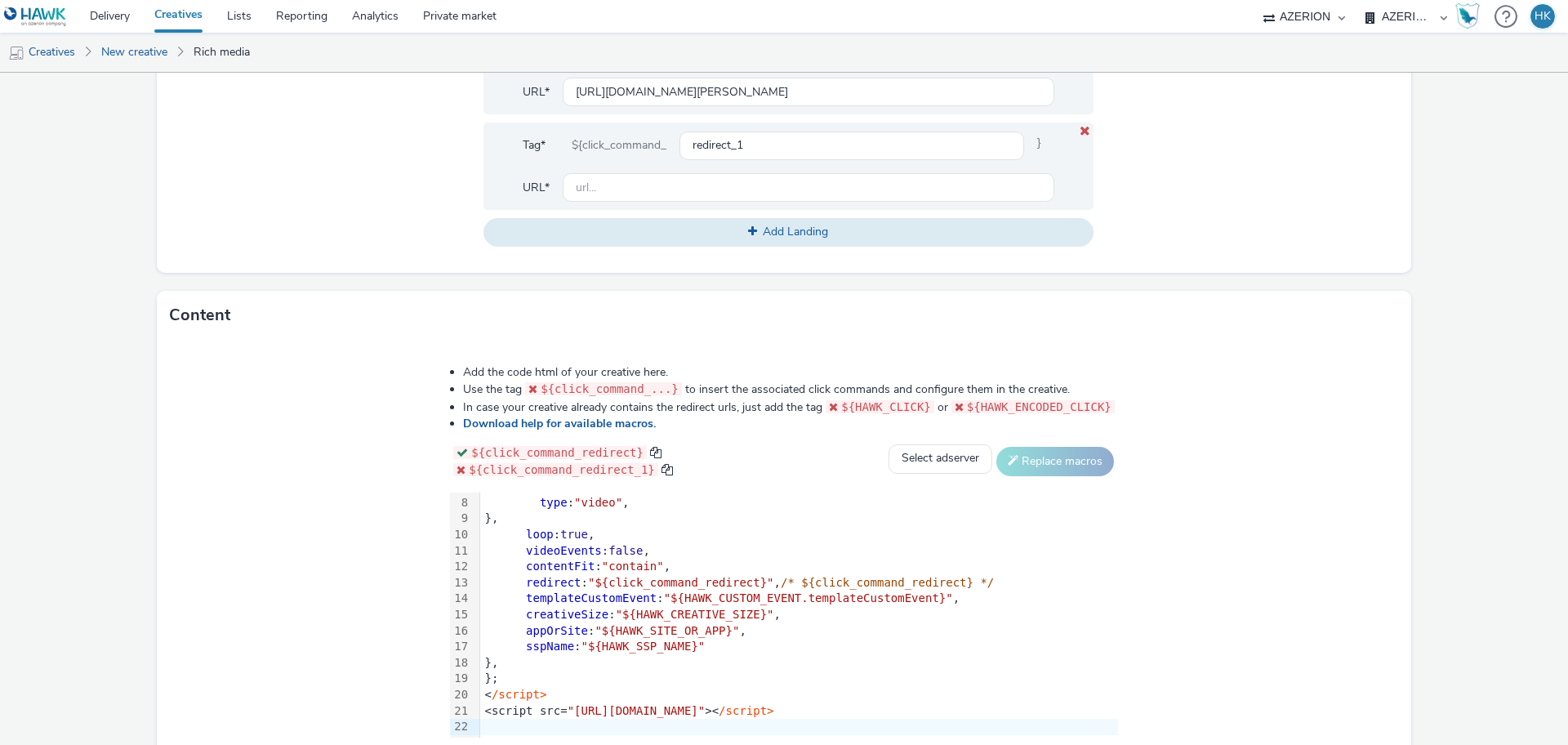
click at [1078, 126] on icon at bounding box center [1084, 131] width 13 height 11
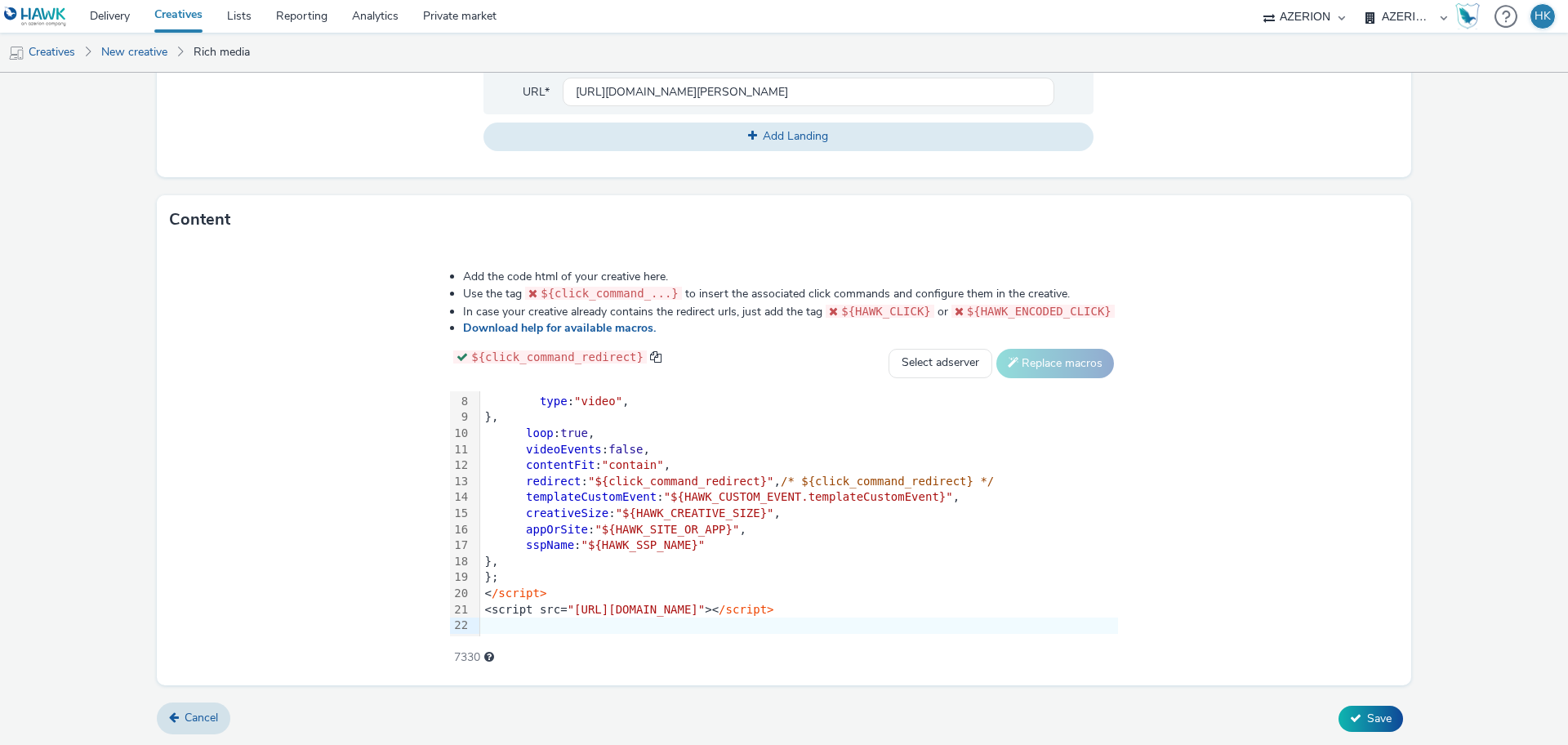
scroll to position [666, 0]
click at [1347, 710] on button "Save" at bounding box center [1371, 719] width 65 height 26
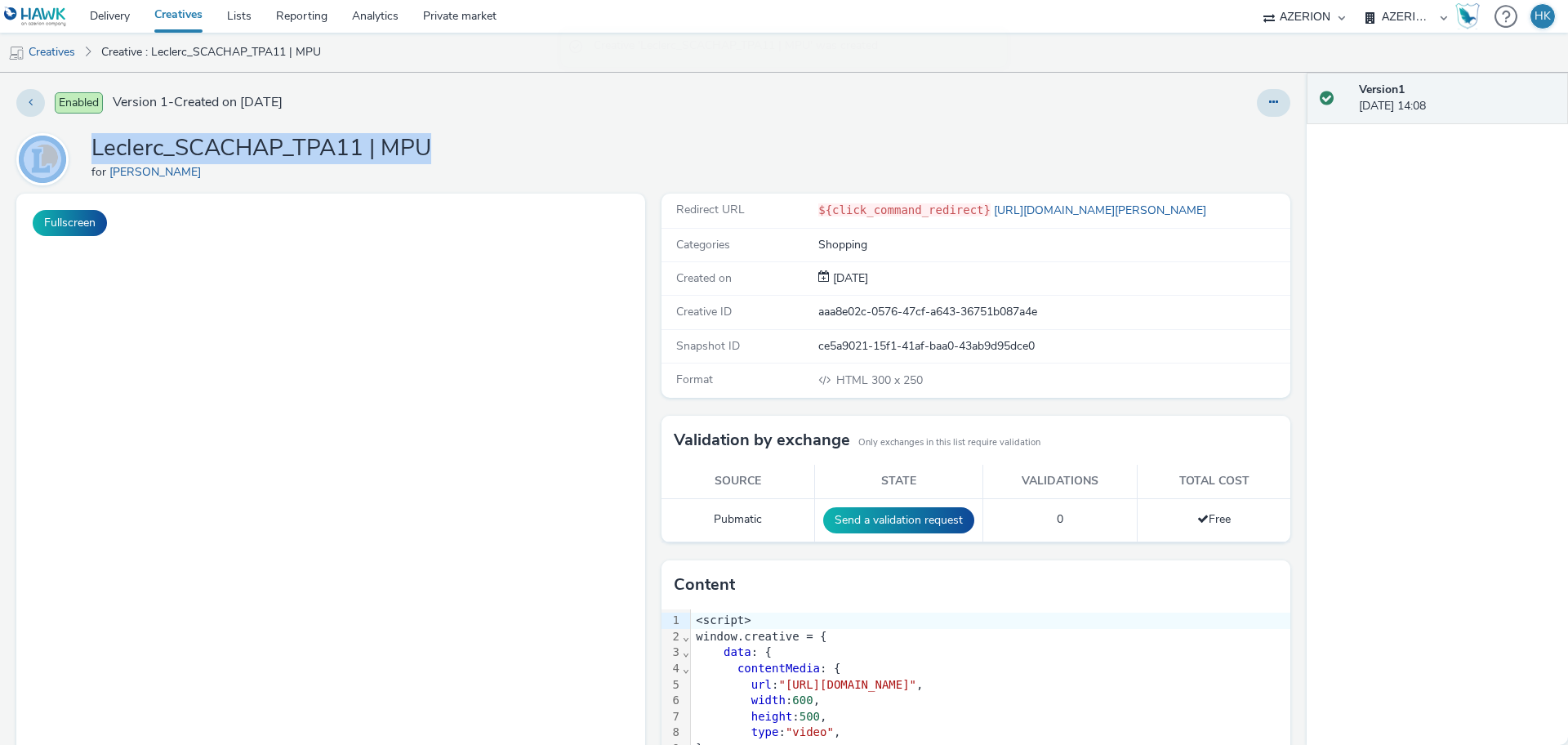
drag, startPoint x: 443, startPoint y: 145, endPoint x: 67, endPoint y: 145, distance: 376.0
click at [67, 145] on div "Leclerc_SCACHAP_TPA11 | MPU for [PERSON_NAME]" at bounding box center [653, 159] width 1274 height 52
copy div "Leclerc_SCACHAP_TPA11 | MPU"
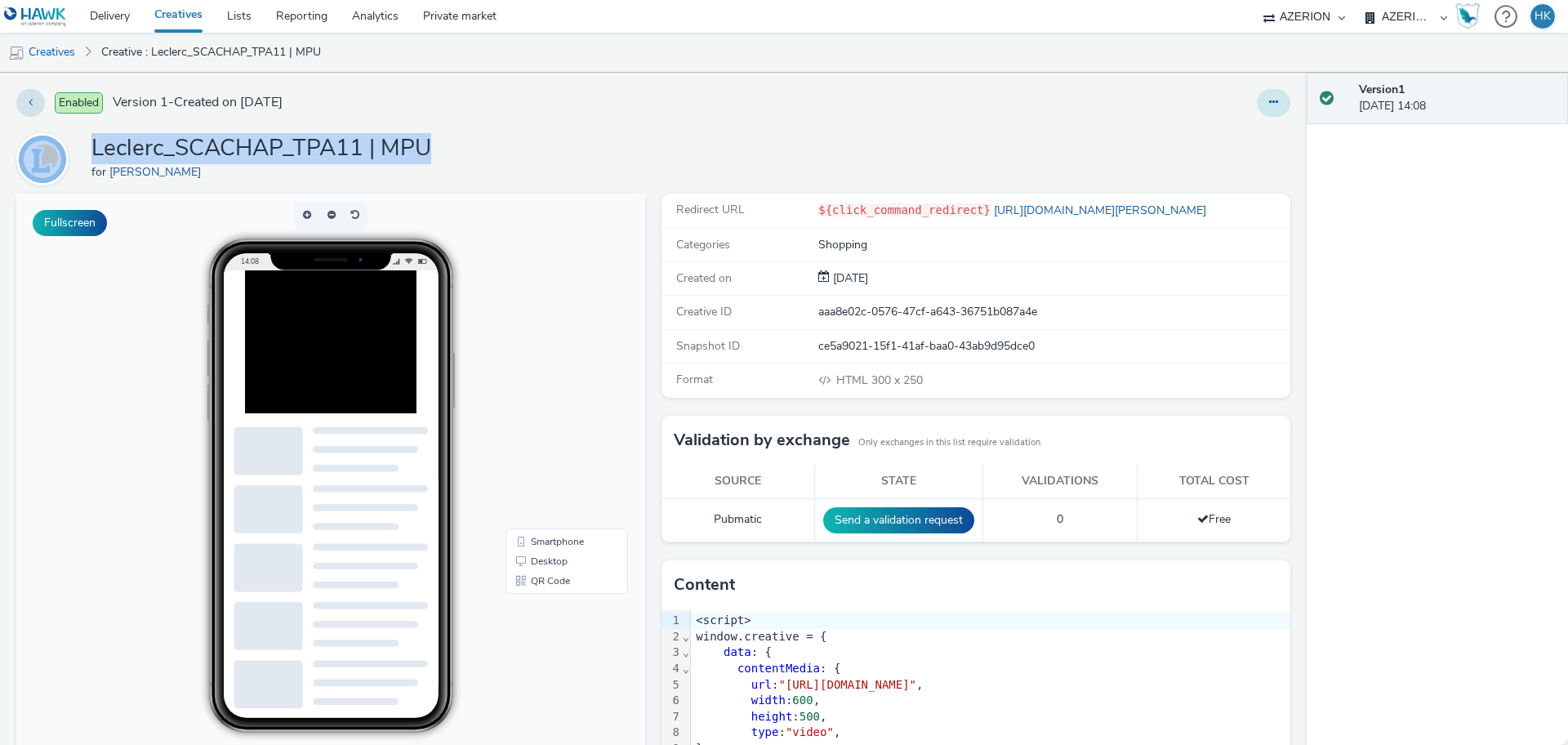
click at [1266, 105] on button at bounding box center [1274, 103] width 34 height 28
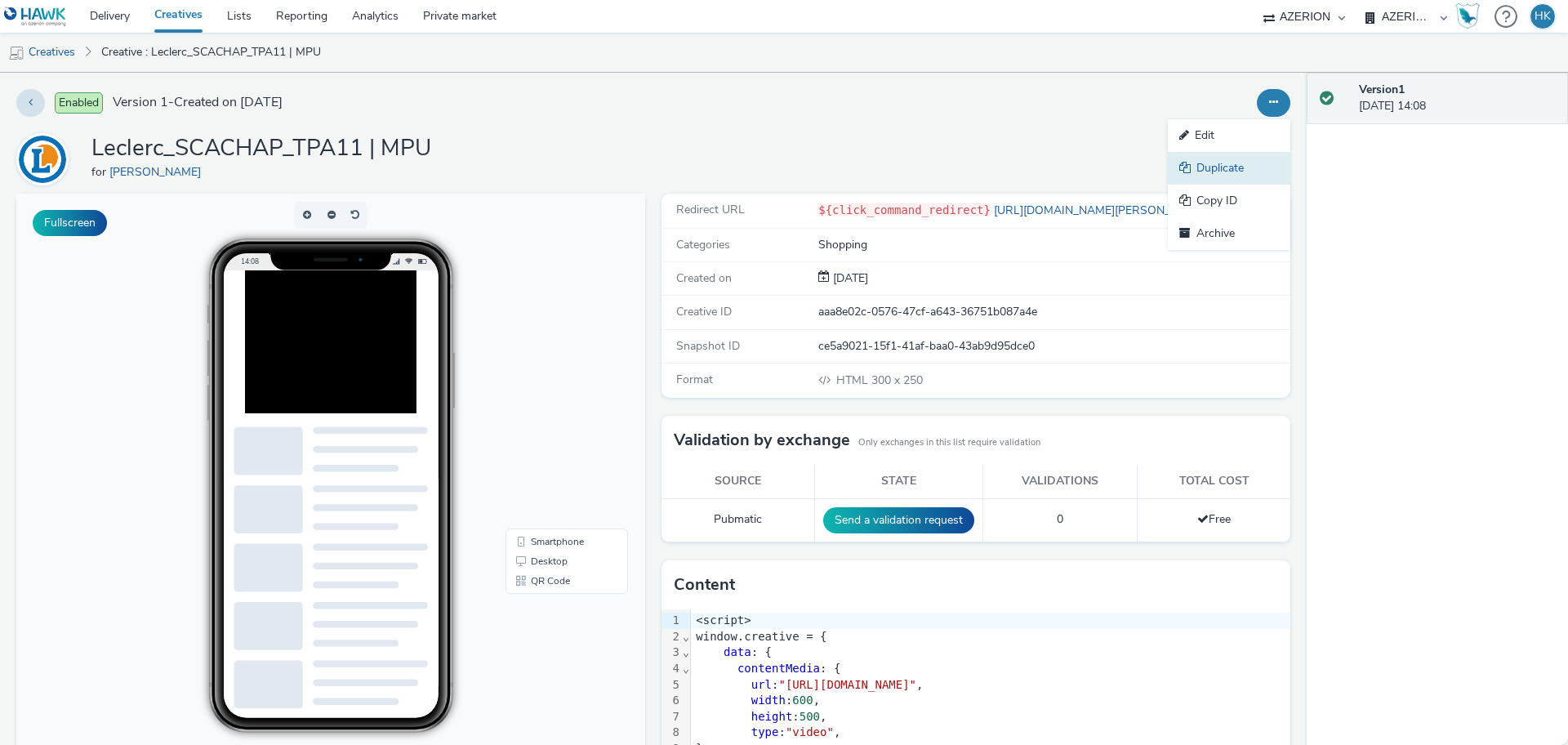
click at [1243, 158] on link "Duplicate" at bounding box center [1228, 168] width 122 height 33
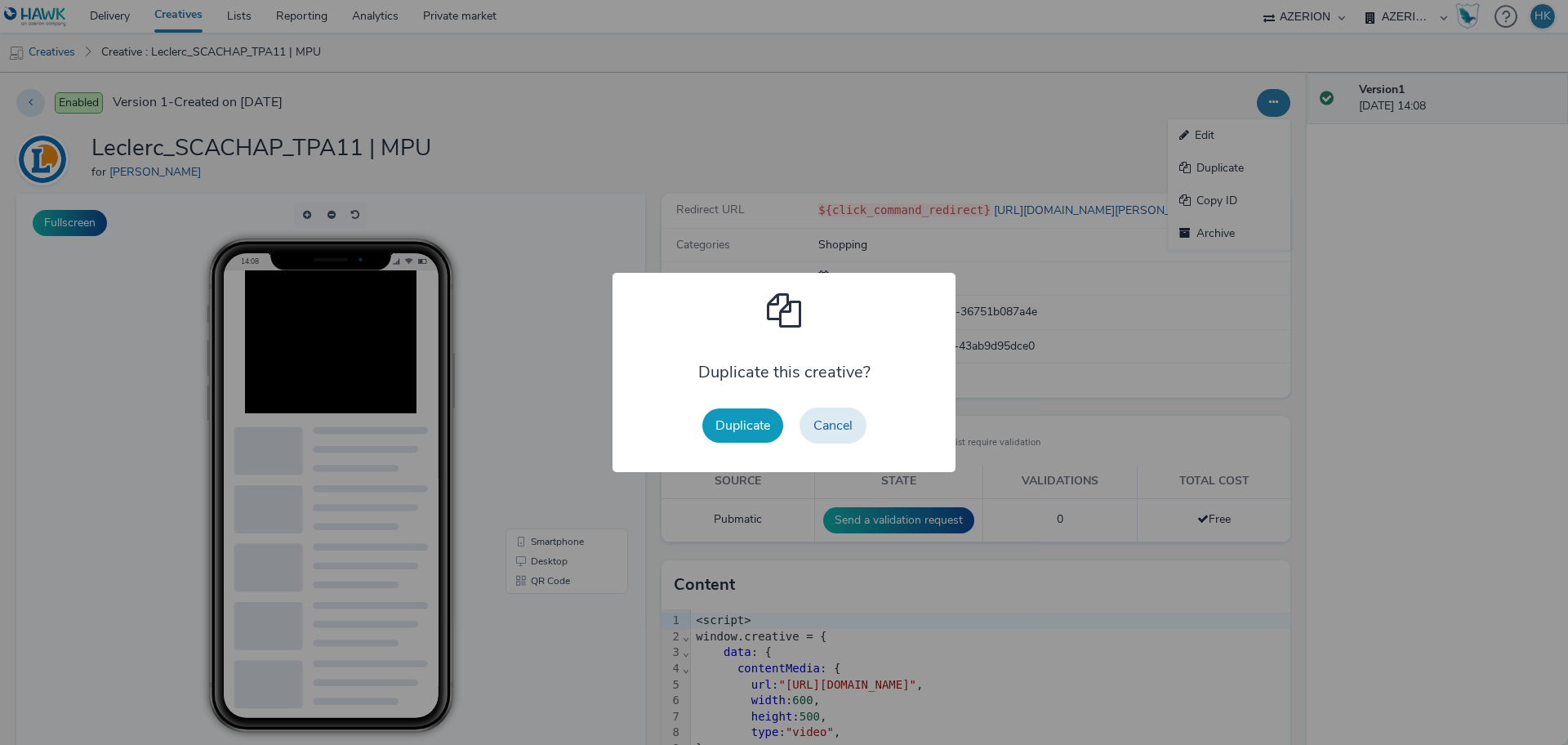
click at [722, 421] on button "Duplicate" at bounding box center [743, 426] width 81 height 35
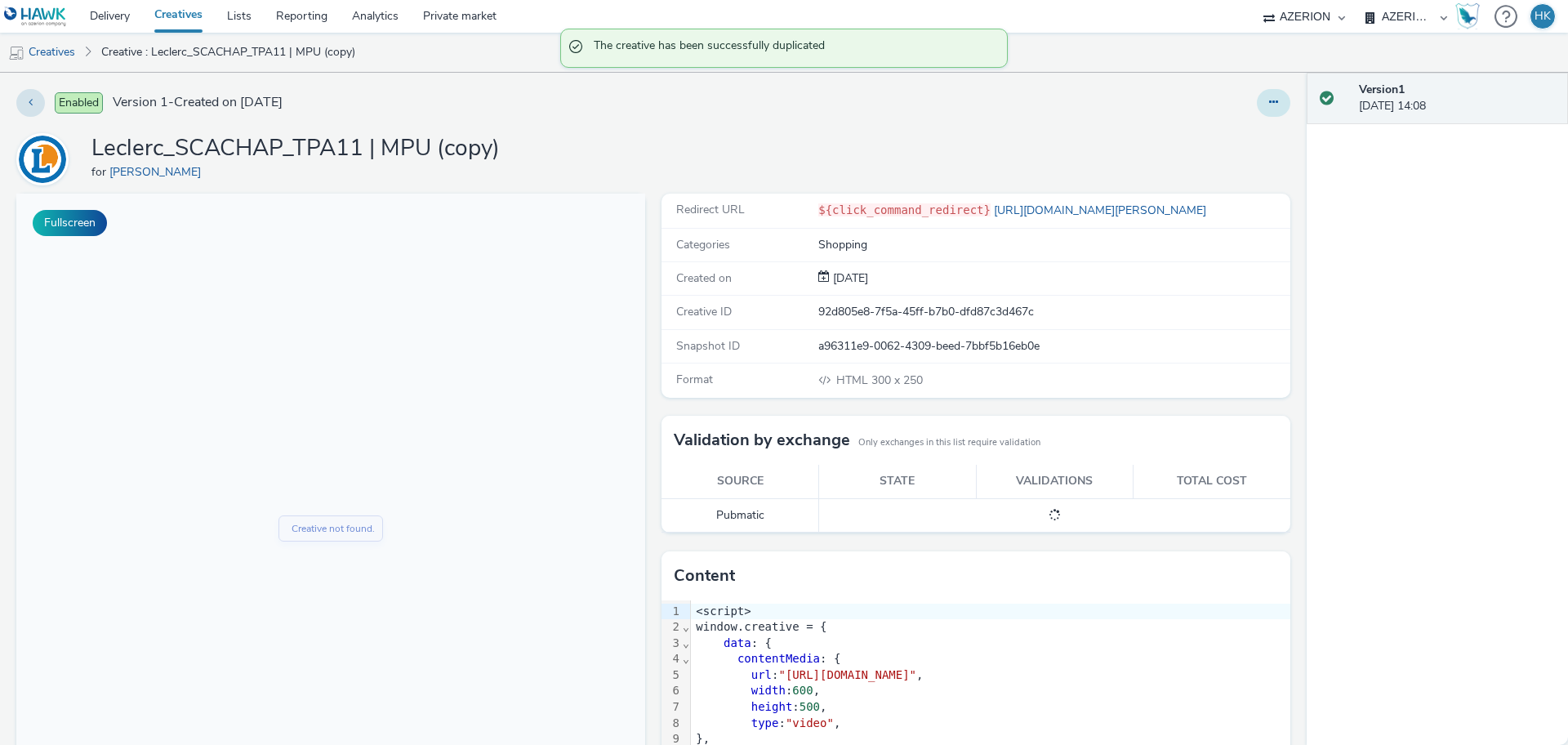
click at [1257, 96] on button at bounding box center [1274, 103] width 34 height 28
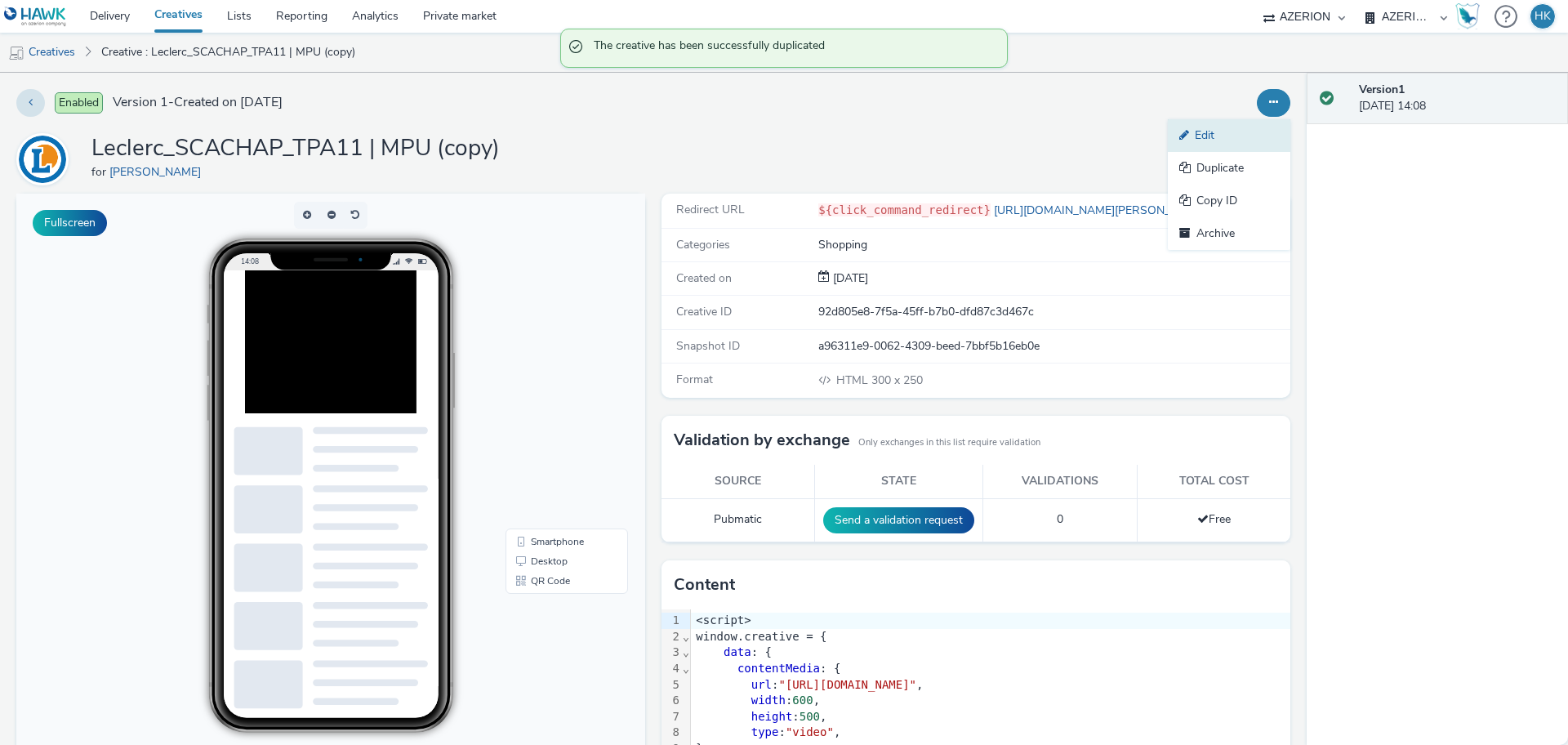
click at [1228, 138] on link "Edit" at bounding box center [1228, 136] width 122 height 33
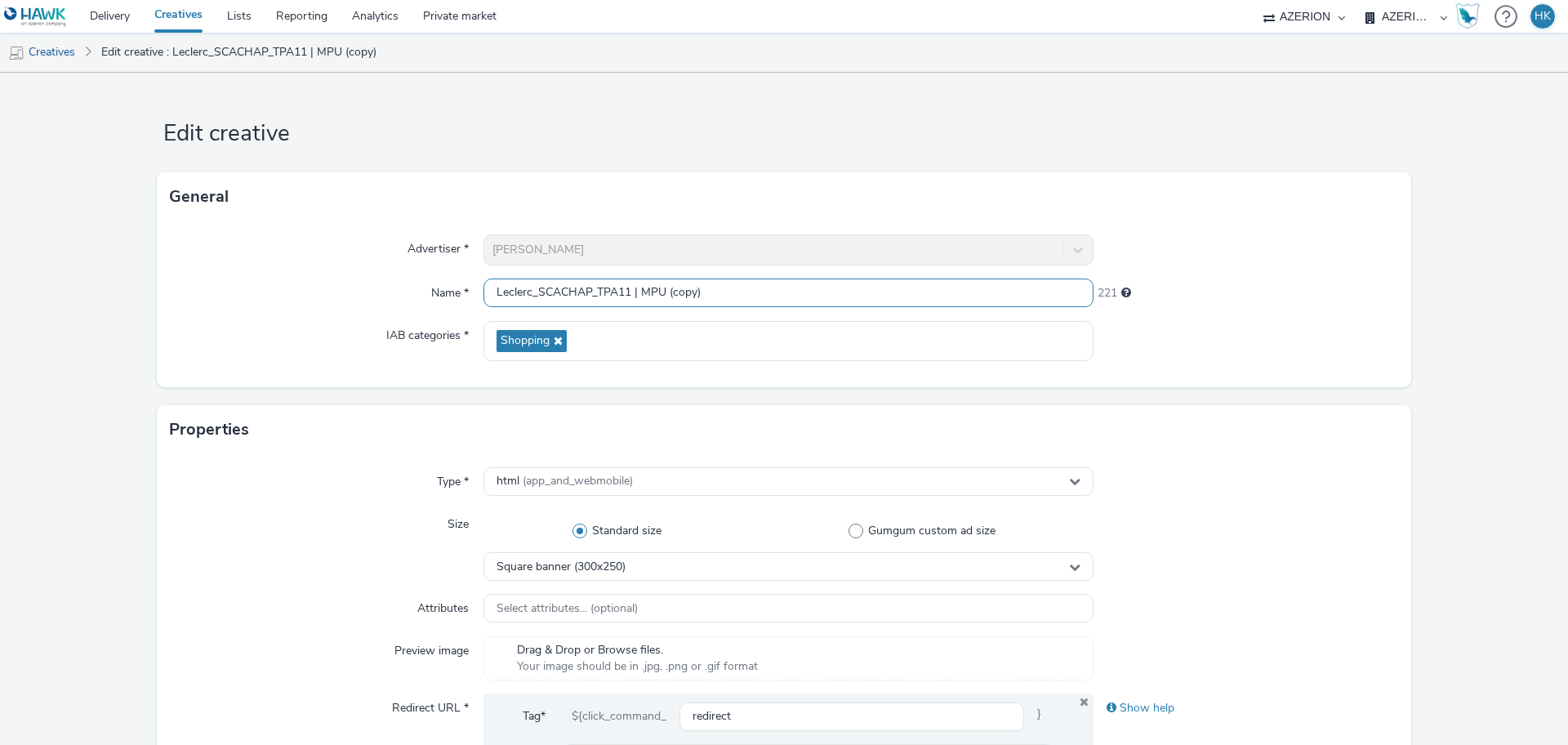
drag, startPoint x: 744, startPoint y: 298, endPoint x: 352, endPoint y: 302, distance: 392.0
click at [352, 302] on div "Name * Leclerc_SCACHAP_TPA11 | MPU (copy) 221" at bounding box center [784, 293] width 1228 height 29
paste input "Leclerc_SCACHAP_TPA11 | MPU"
type input "Leclerc_SCACHAP_TPA11 | Banner"
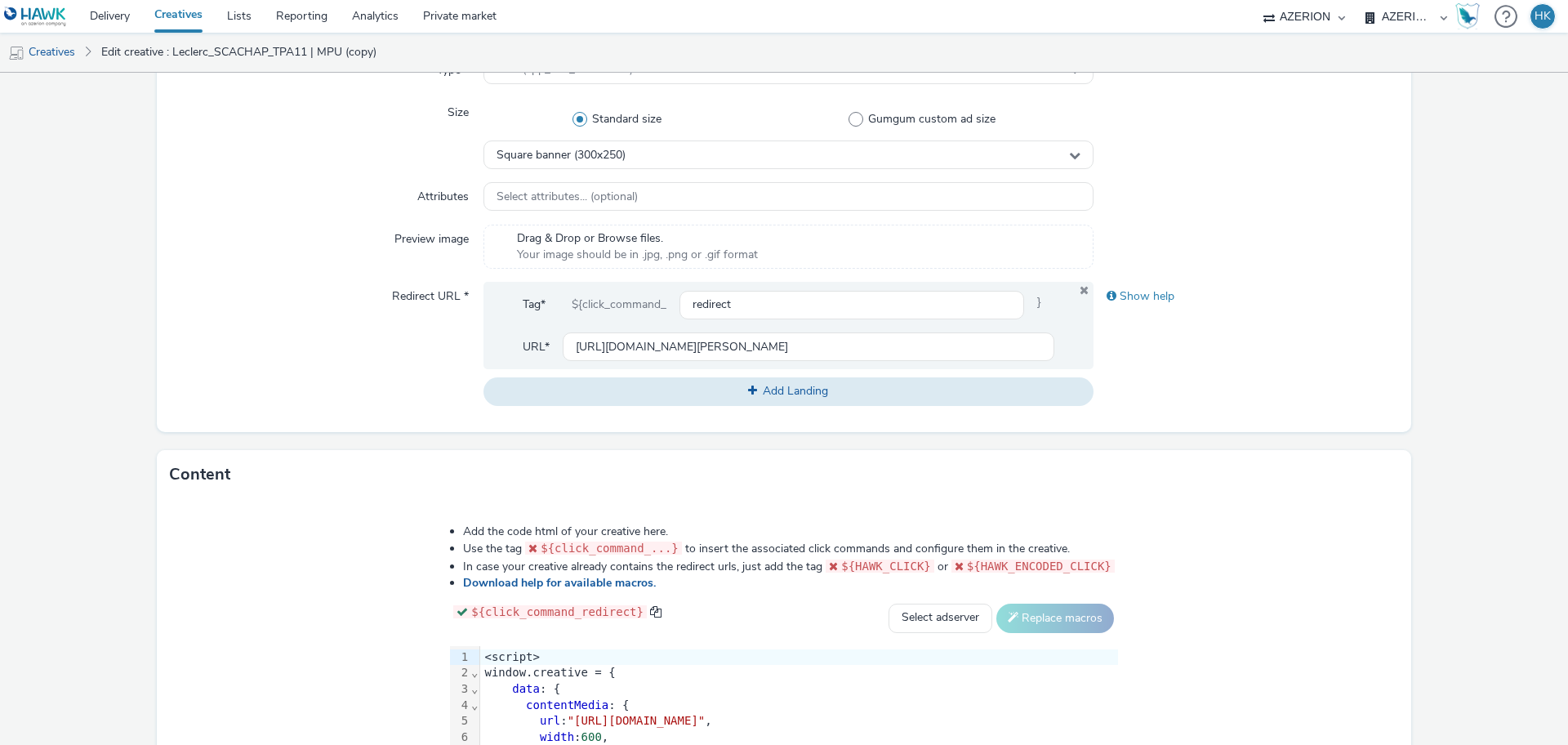
scroll to position [667, 0]
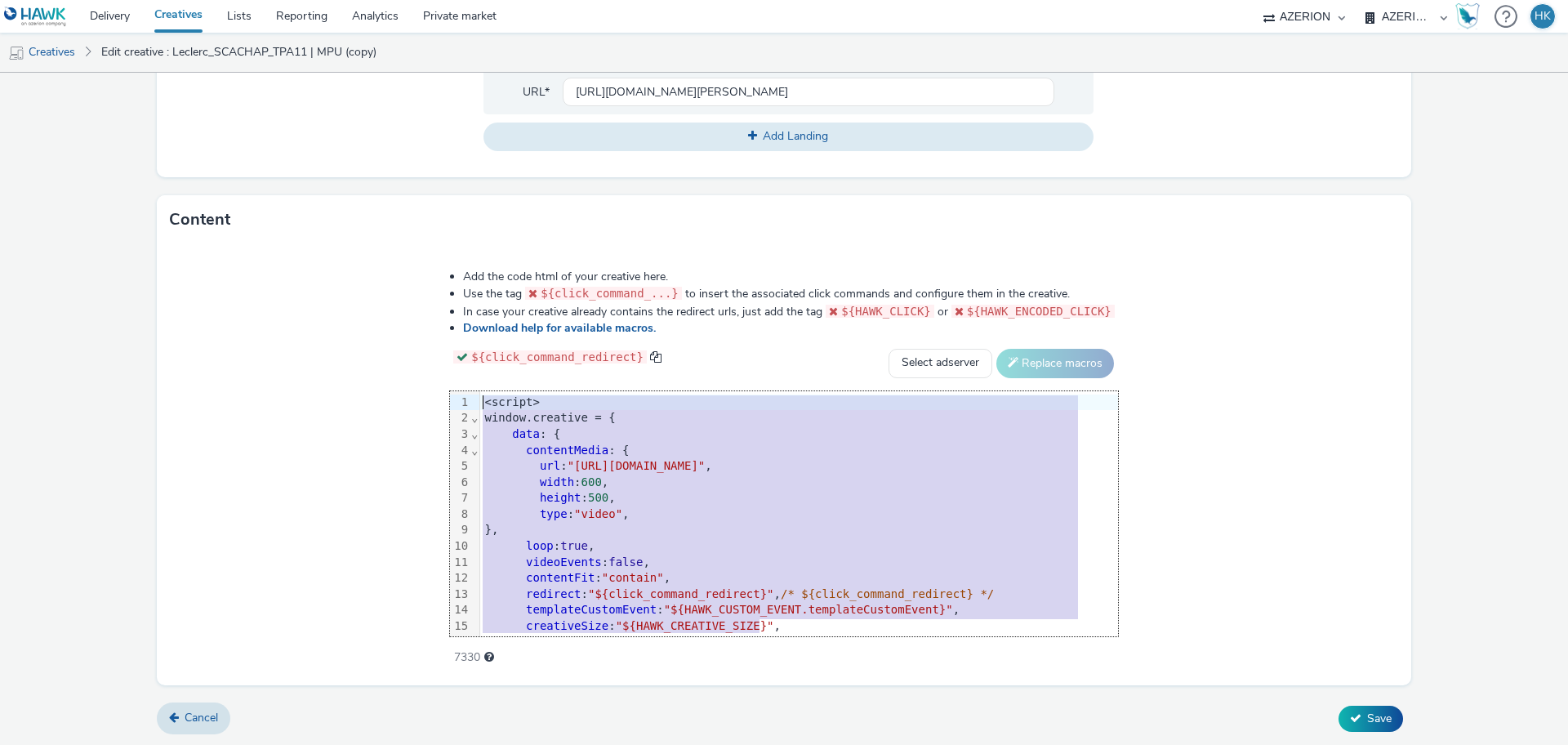
drag, startPoint x: 784, startPoint y: 625, endPoint x: 439, endPoint y: 346, distance: 443.7
click at [439, 346] on div "Add the code html of your creative here. Use the tag ${click_command_...} to in…" at bounding box center [784, 458] width 785 height 402
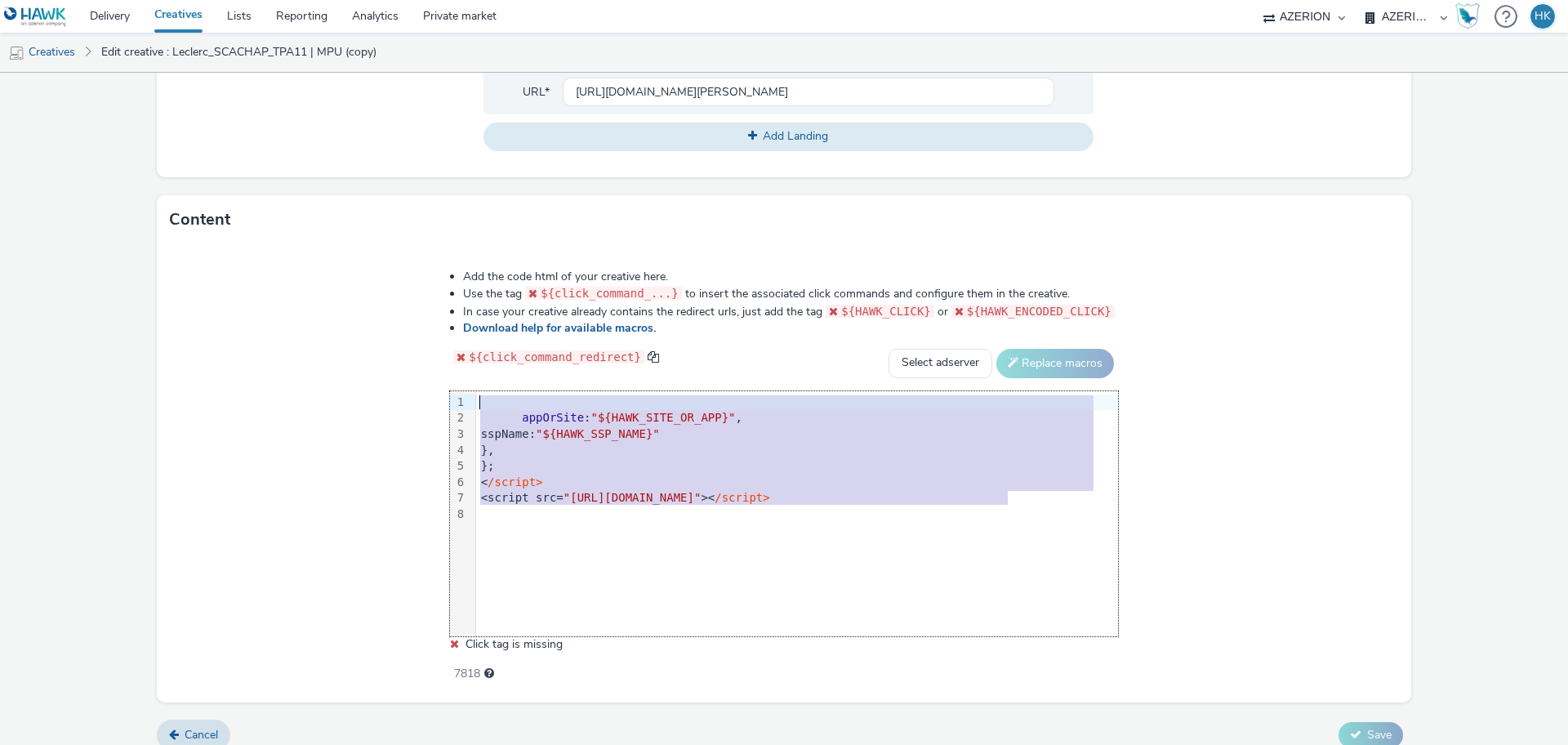
drag, startPoint x: 1023, startPoint y: 498, endPoint x: 222, endPoint y: 298, distance: 825.6
click at [222, 298] on div "Add the code html of your creative here. Use the tag ${click_command_...} to in…" at bounding box center [784, 474] width 1255 height 458
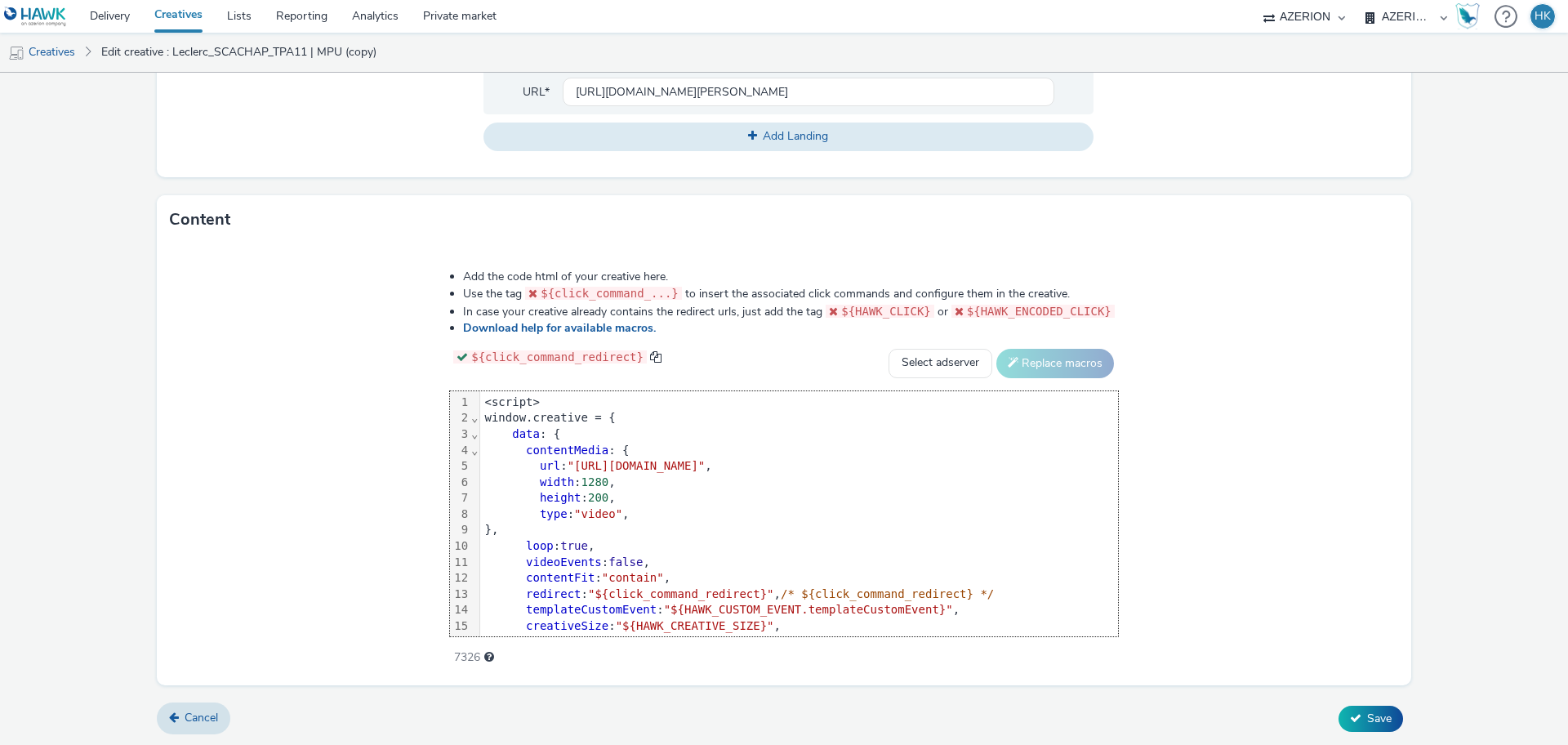
scroll to position [97, 0]
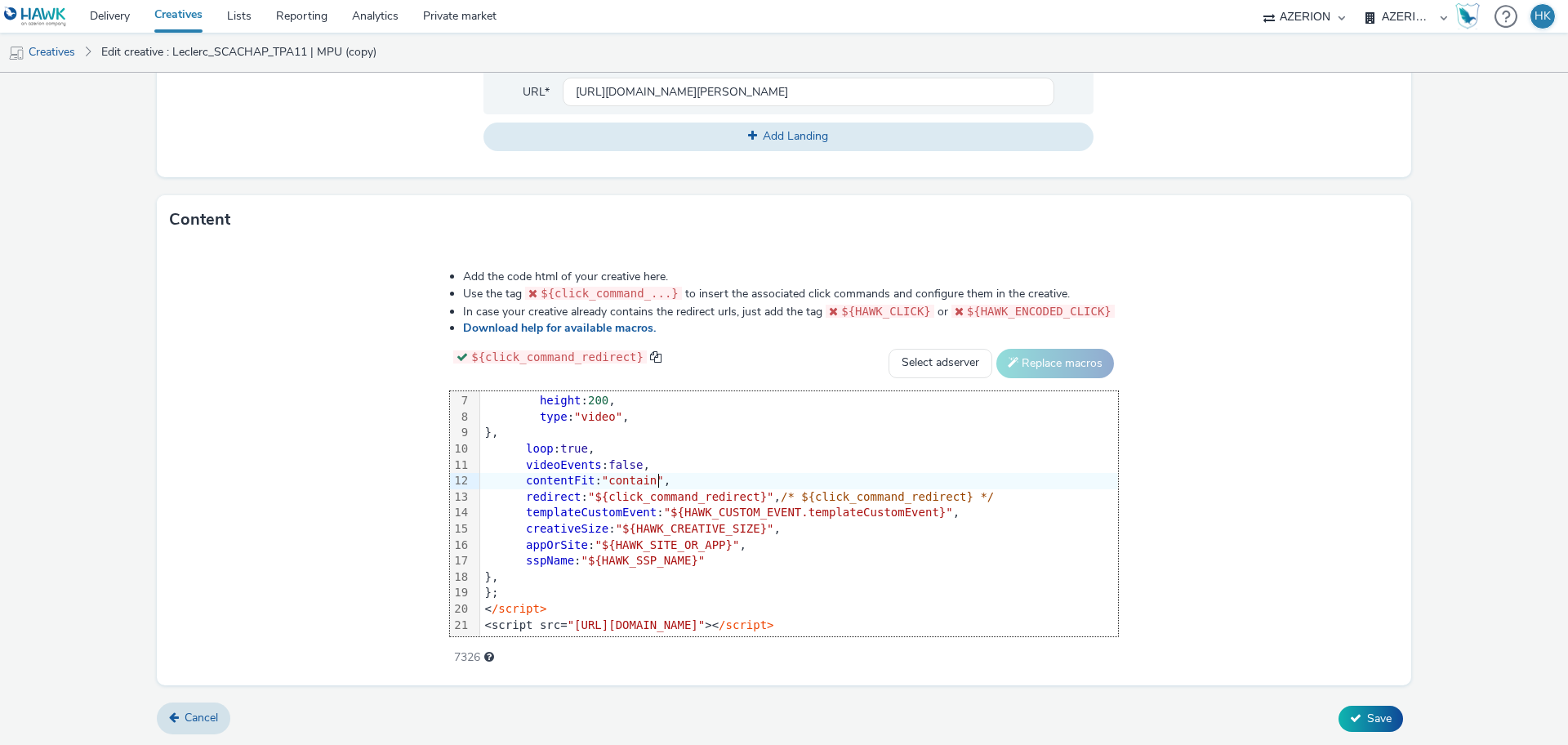
click at [1194, 477] on div "Add the code html of your creative here. Use the tag ${click_command_...} to in…" at bounding box center [784, 464] width 1255 height 441
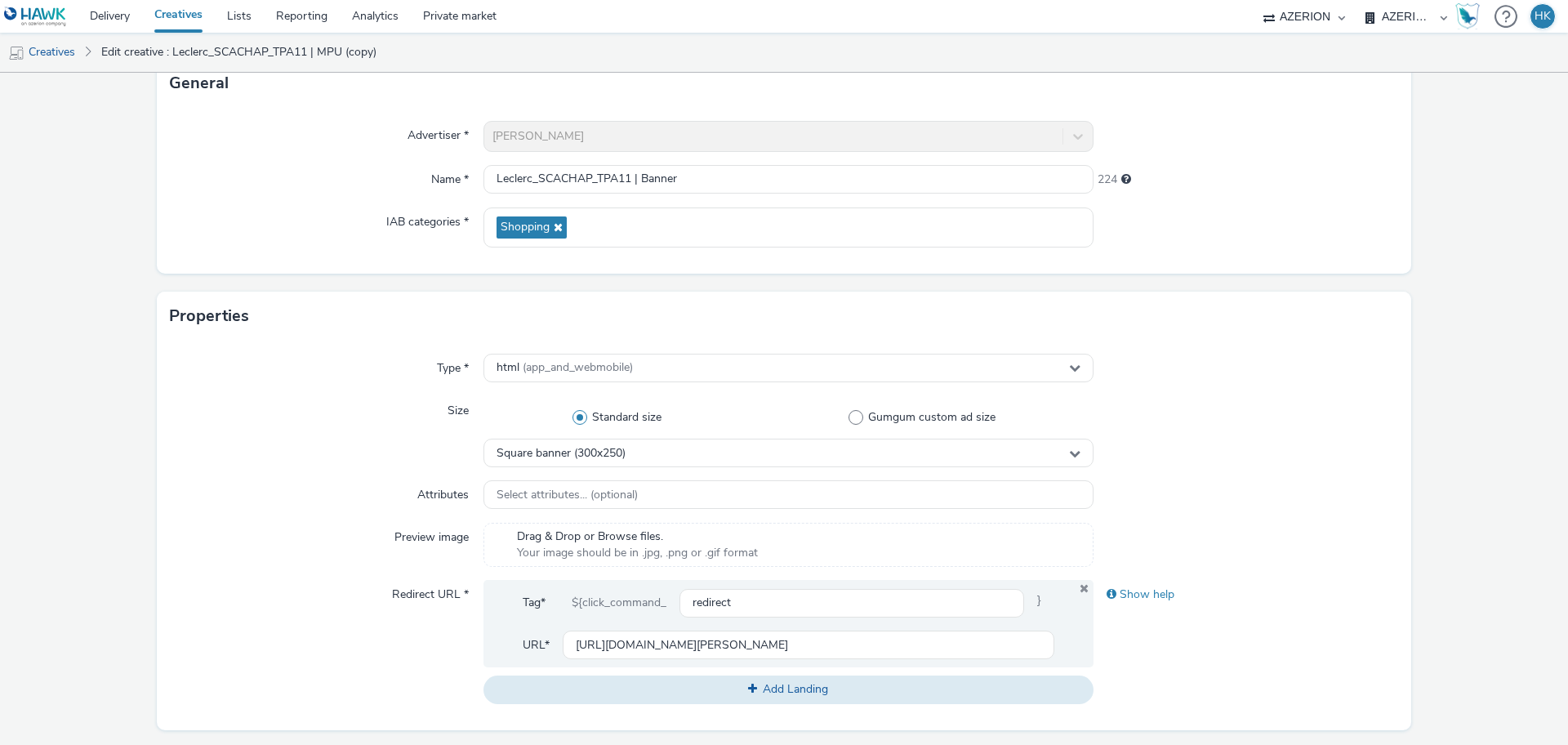
scroll to position [94, 0]
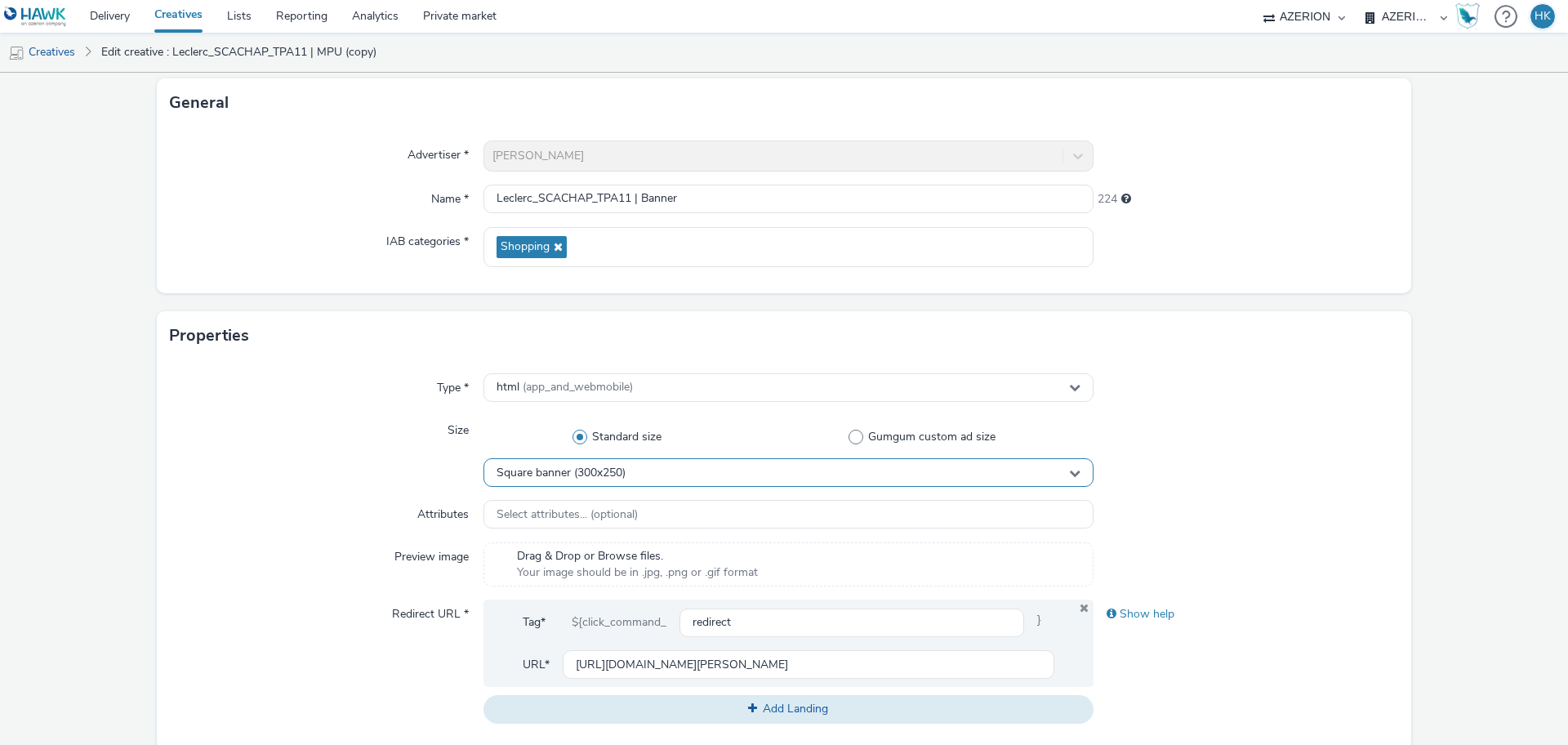
click at [639, 465] on div "Square banner (300x250)" at bounding box center [789, 473] width 610 height 29
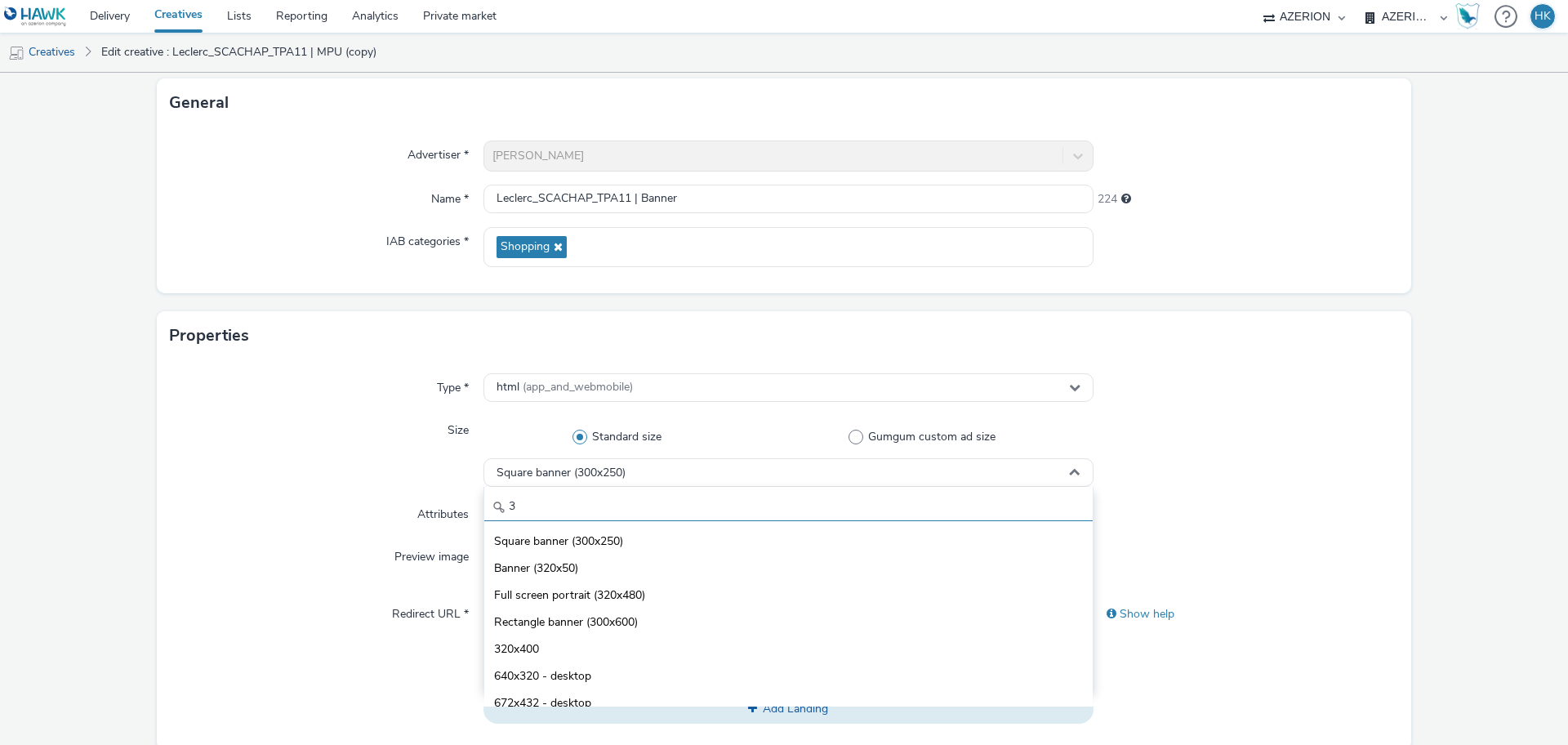
click at [630, 501] on input "3" at bounding box center [789, 506] width 608 height 29
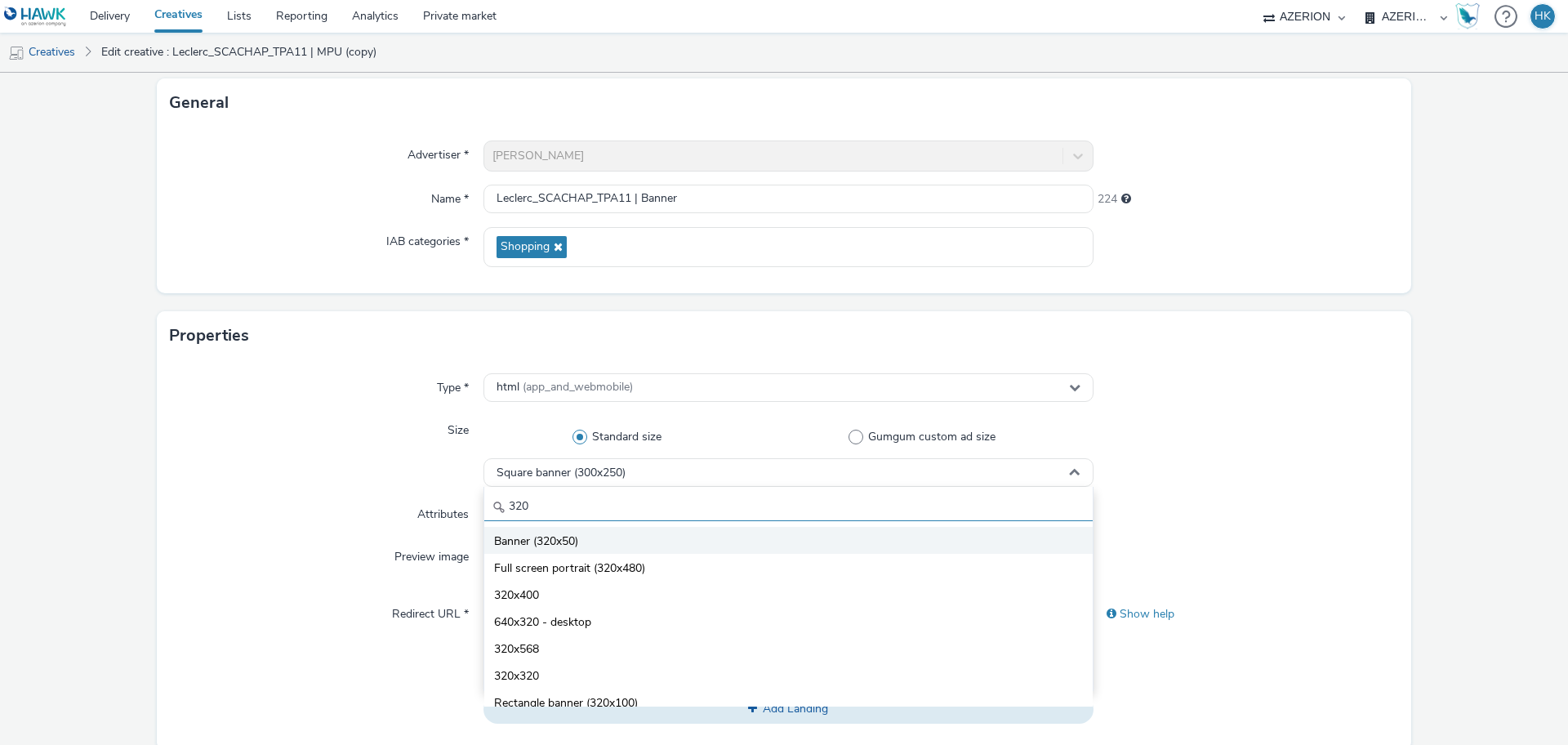
type input "320"
click at [630, 529] on li "Banner (320x50)" at bounding box center [789, 540] width 608 height 27
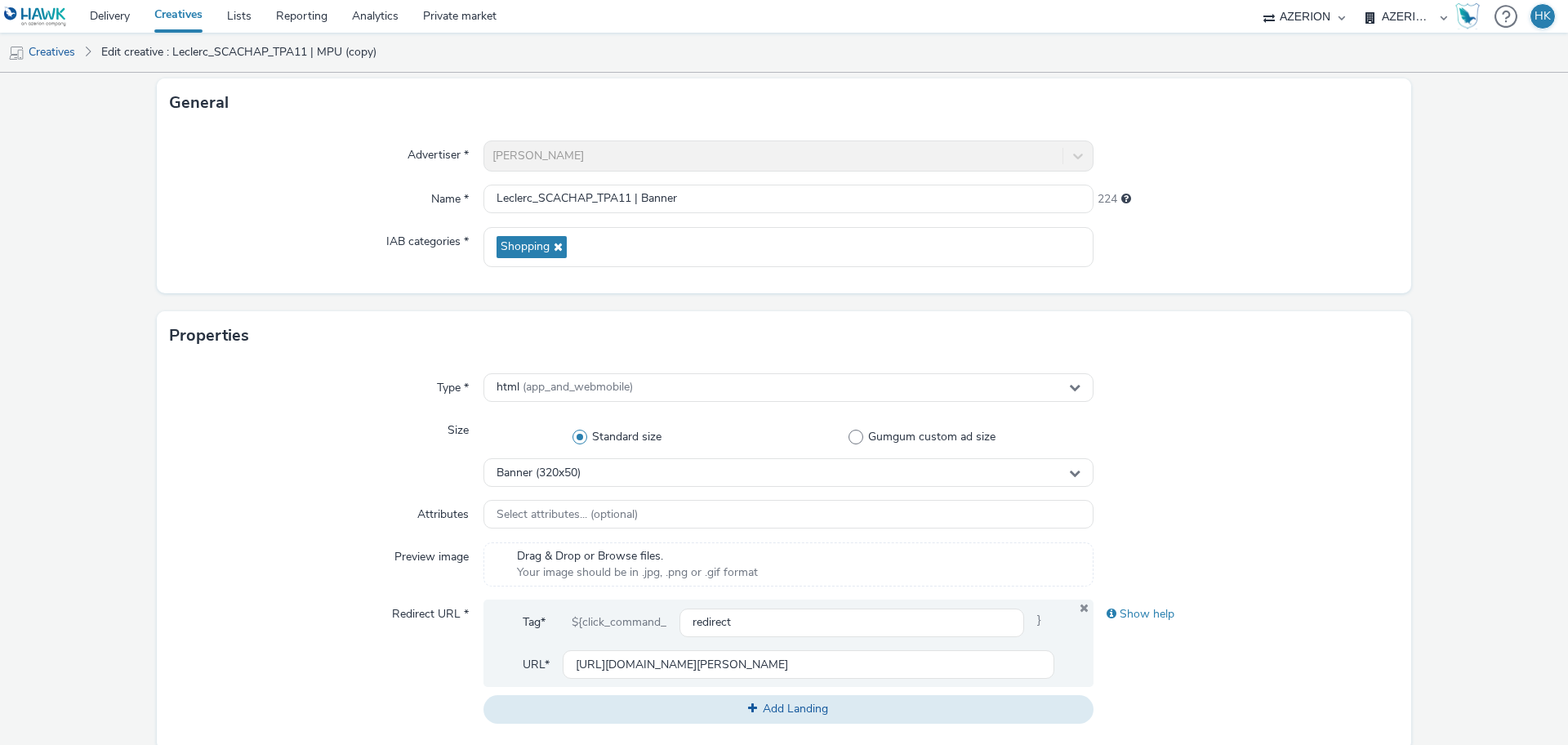
click at [1255, 432] on div at bounding box center [1246, 451] width 306 height 71
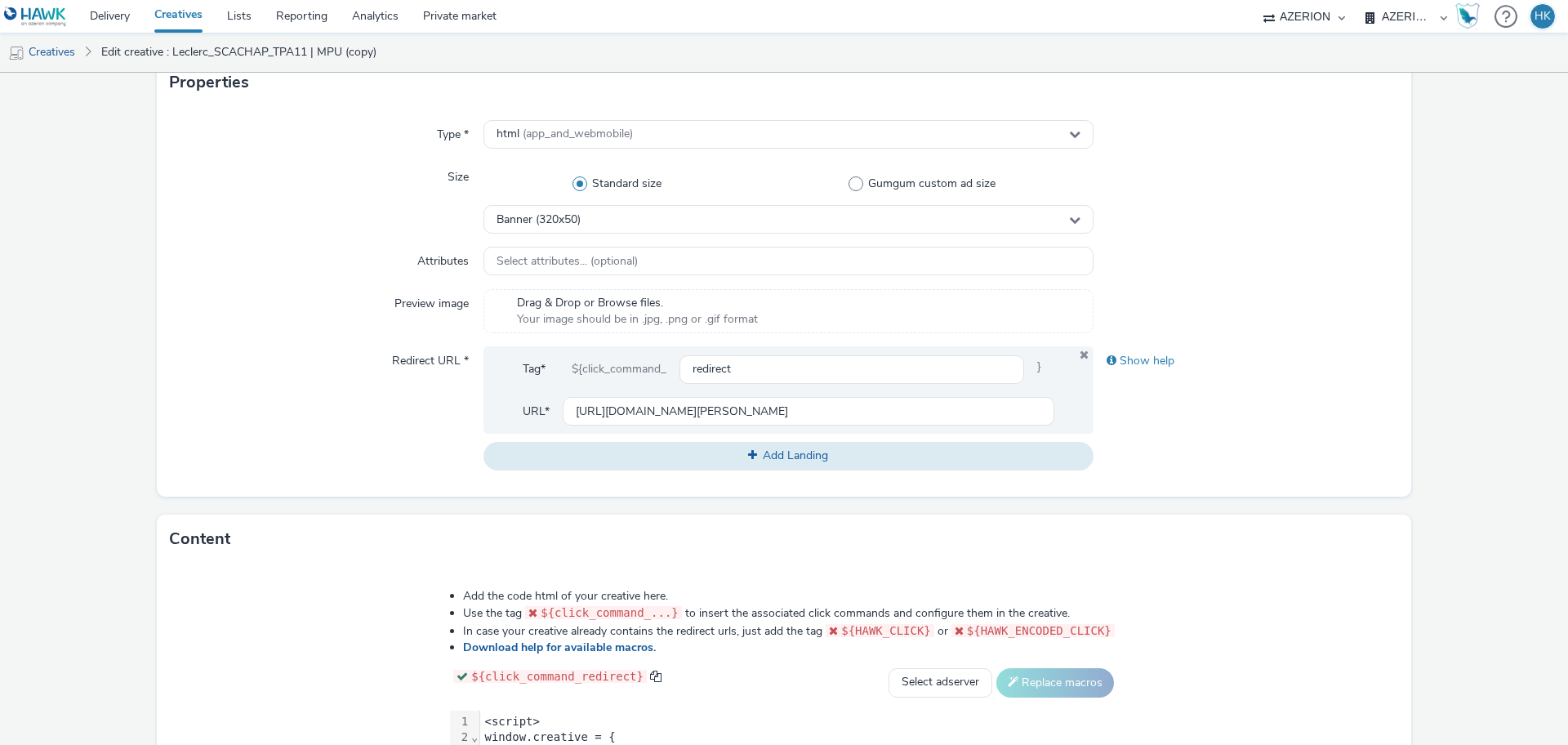
scroll to position [667, 0]
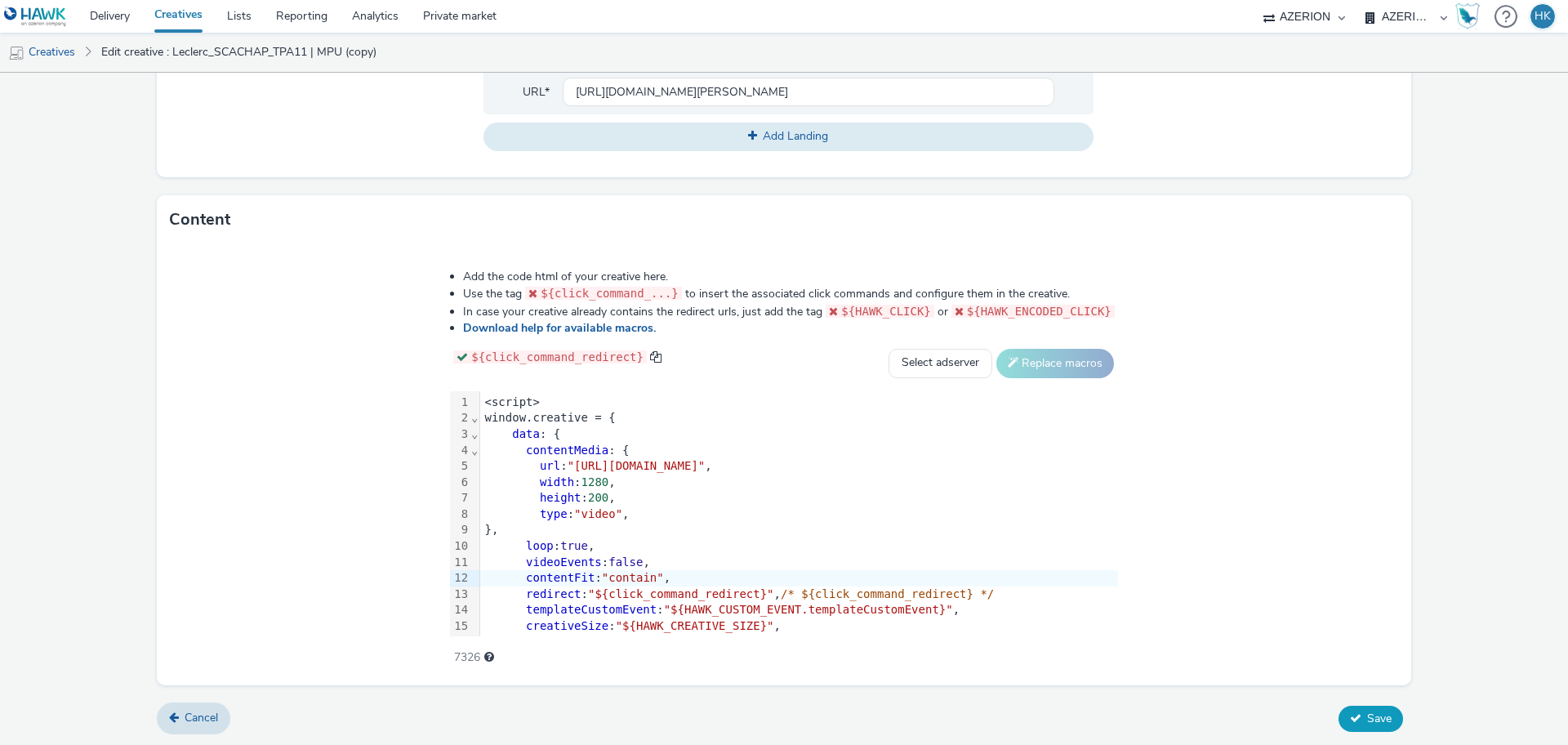
click at [1367, 712] on span "Save" at bounding box center [1379, 718] width 24 height 15
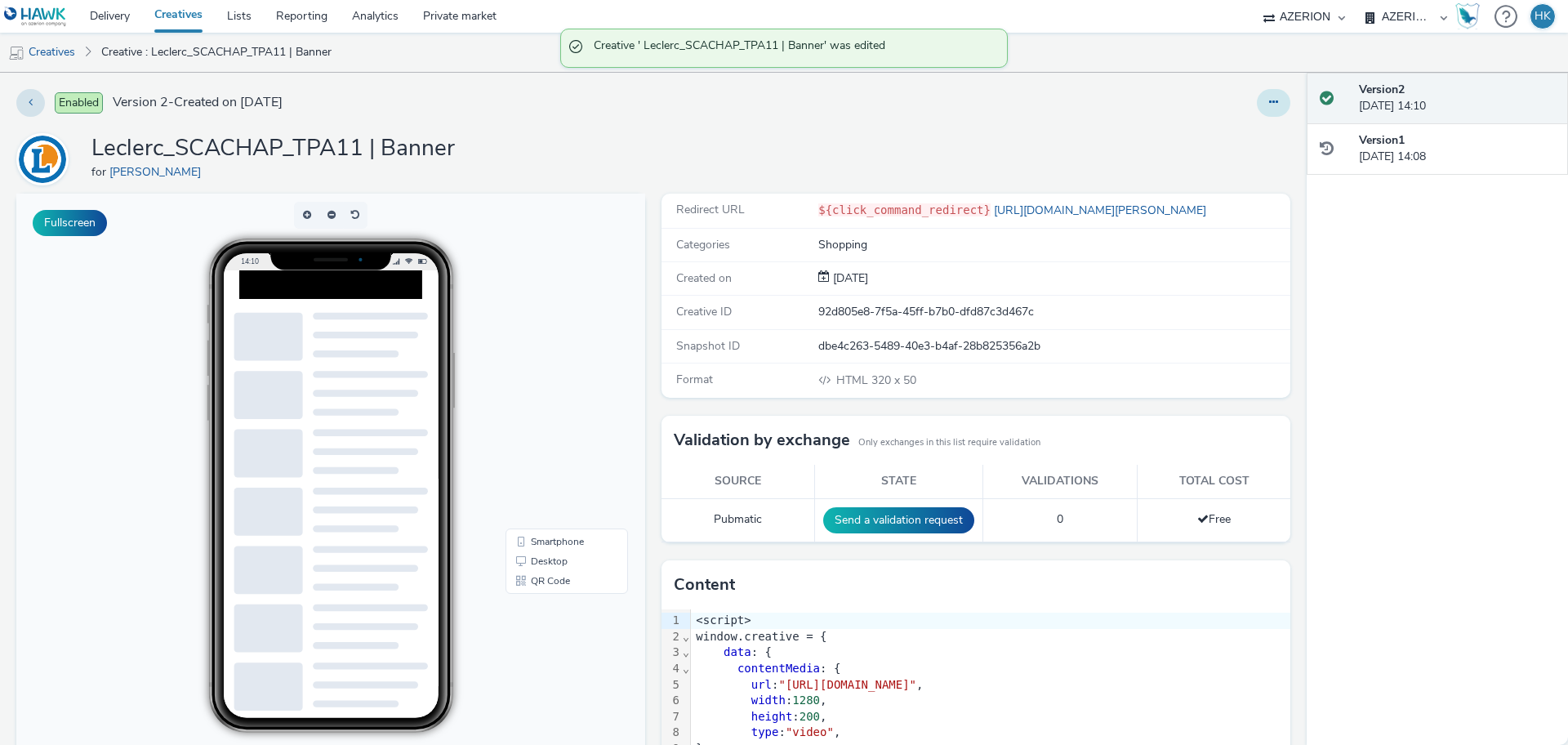
click at [1269, 98] on icon at bounding box center [1273, 102] width 9 height 12
click at [1193, 173] on link "Duplicate" at bounding box center [1228, 168] width 122 height 33
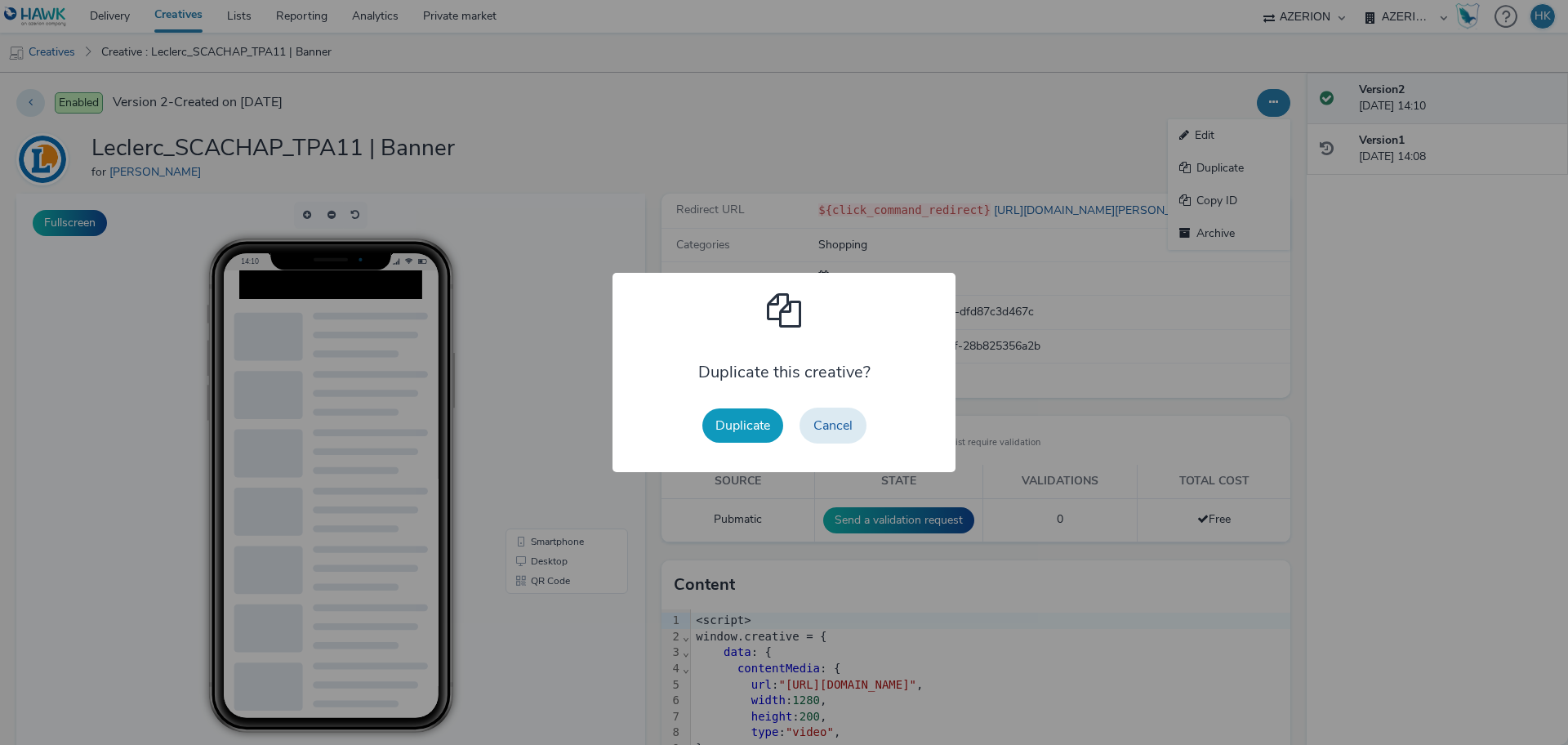
click at [719, 433] on button "Duplicate" at bounding box center [743, 426] width 81 height 35
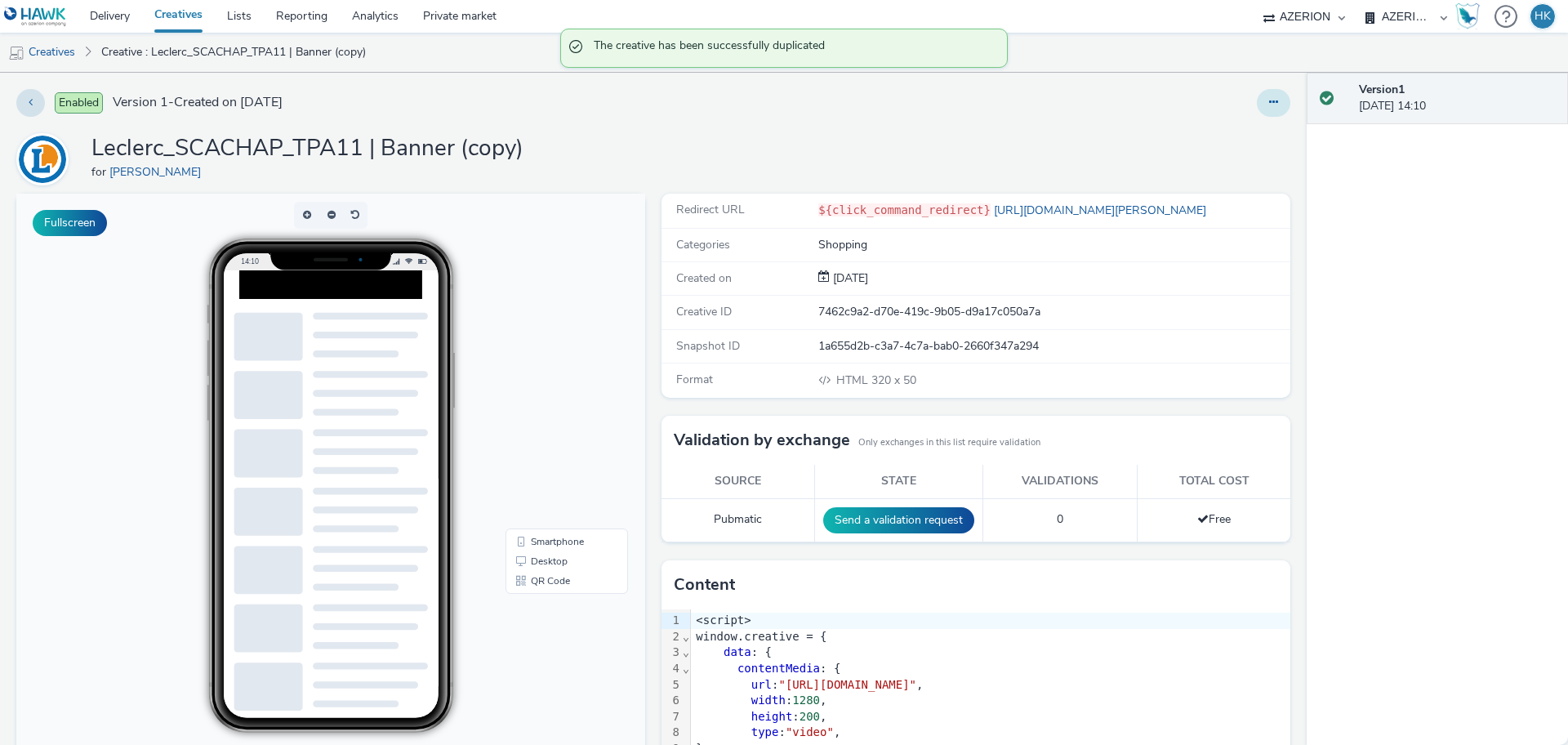
drag, startPoint x: 1244, startPoint y: 112, endPoint x: 1255, endPoint y: 104, distance: 13.6
click at [1257, 104] on div at bounding box center [1274, 103] width 34 height 28
click at [1269, 104] on icon at bounding box center [1273, 102] width 9 height 12
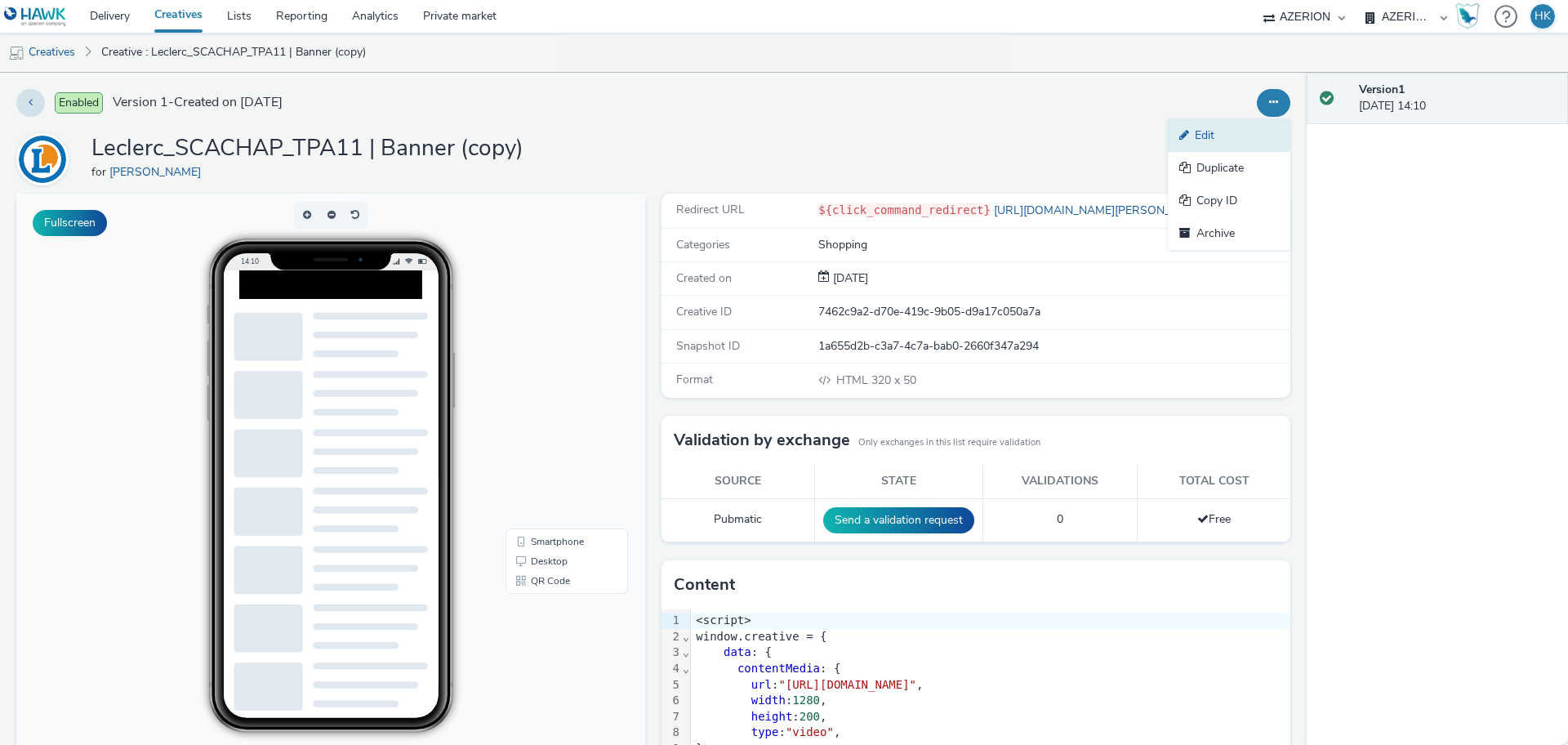
click at [1236, 130] on link "Edit" at bounding box center [1228, 136] width 122 height 33
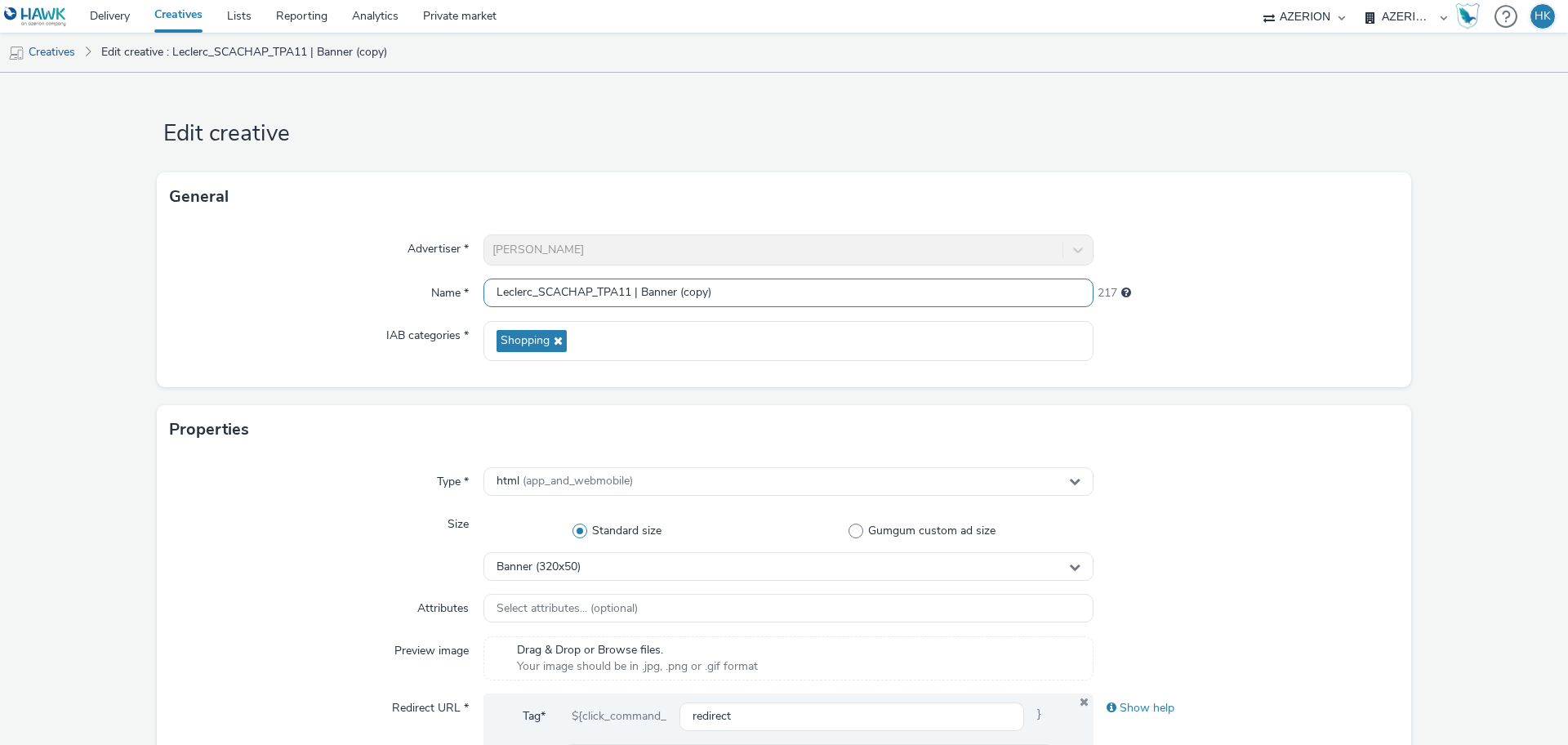
drag, startPoint x: 725, startPoint y: 290, endPoint x: 640, endPoint y: 290, distance: 85.0
click at [640, 290] on input "Leclerc_SCACHAP_TPA11 | Banner (copy)" at bounding box center [789, 293] width 610 height 29
type input "Leclerc_SCACHAP_TPA11 | Interstitial"
click at [1361, 446] on div "Properties" at bounding box center [784, 430] width 1255 height 49
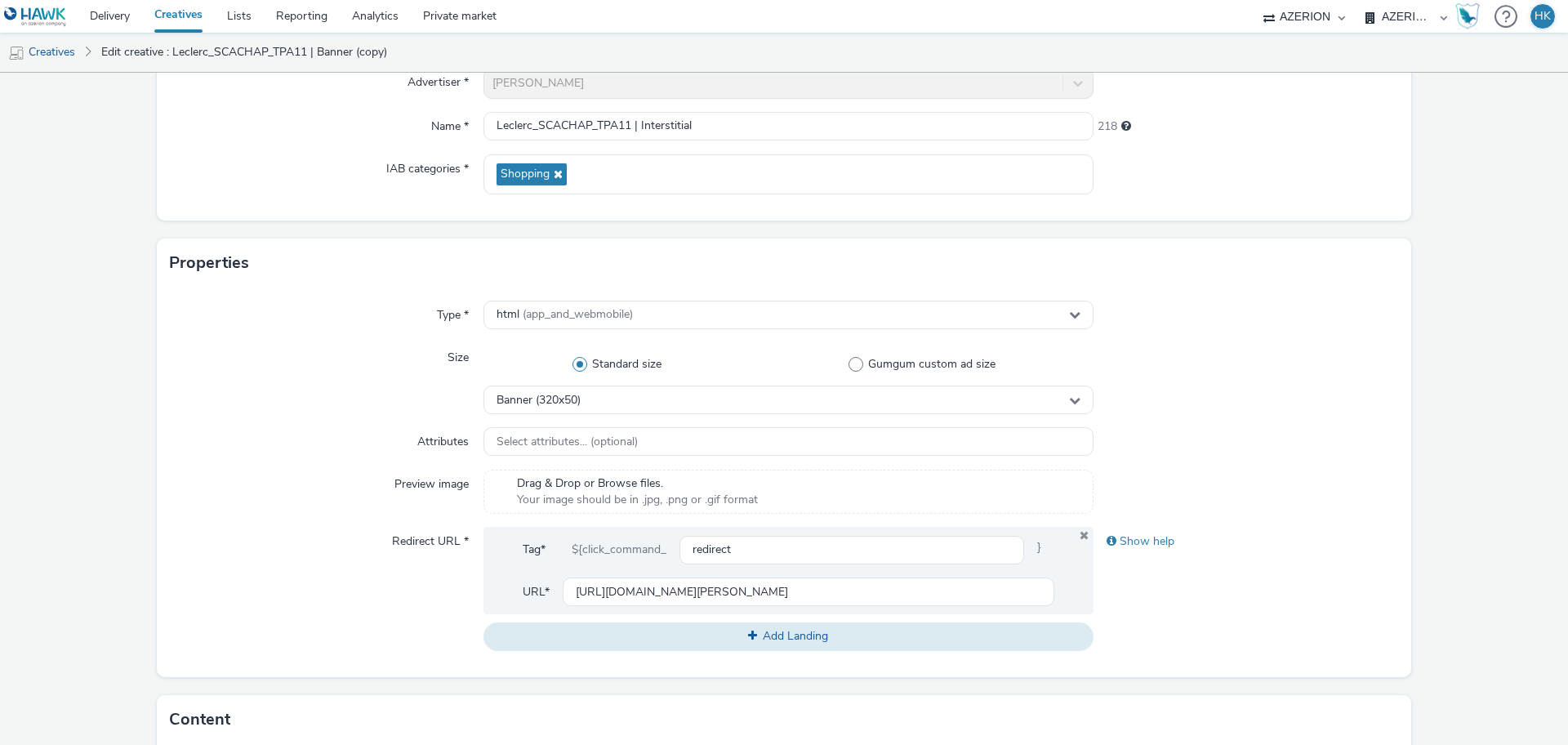
scroll to position [168, 0]
click at [879, 395] on div "Banner (320x50)" at bounding box center [789, 399] width 610 height 29
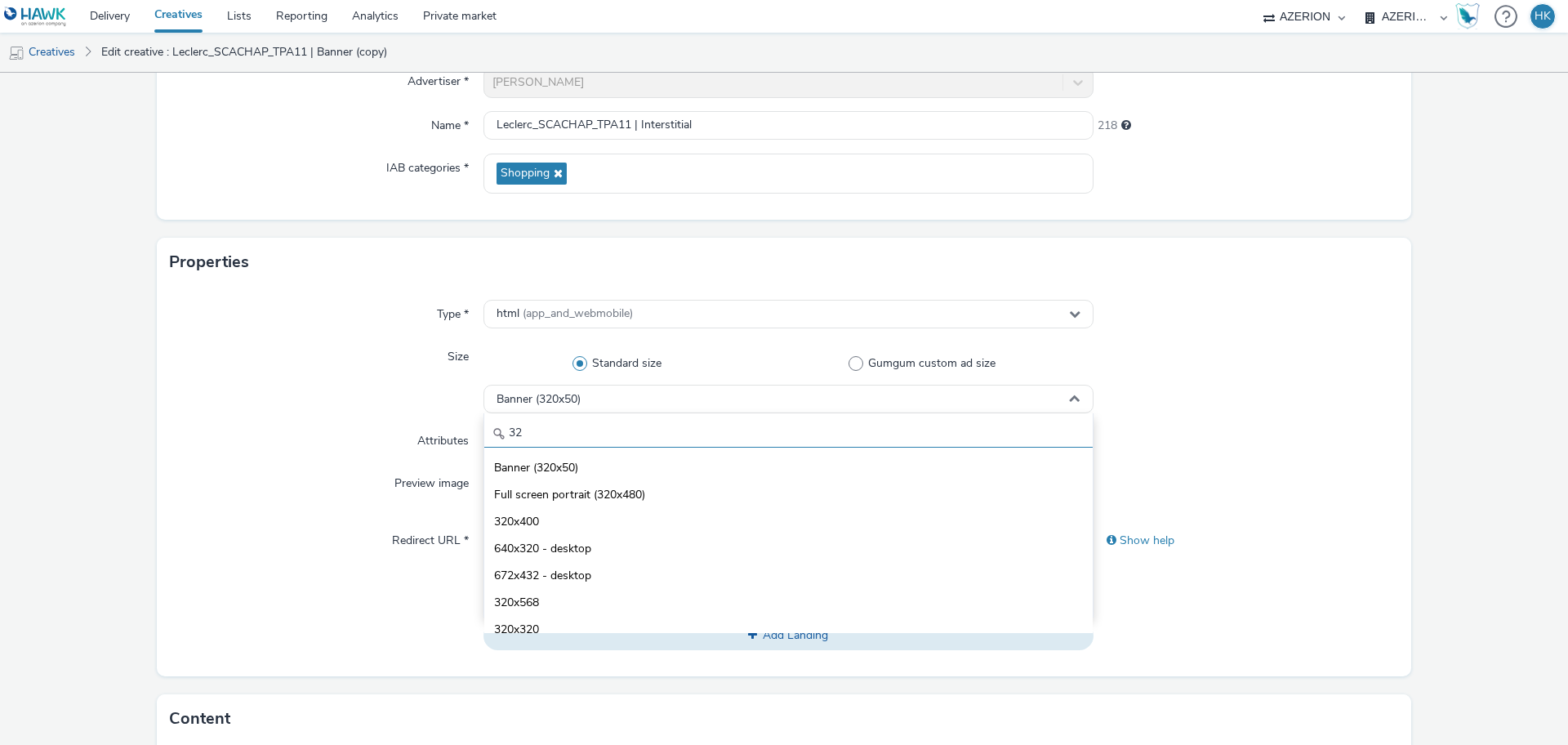
click at [855, 435] on input "32" at bounding box center [789, 433] width 608 height 29
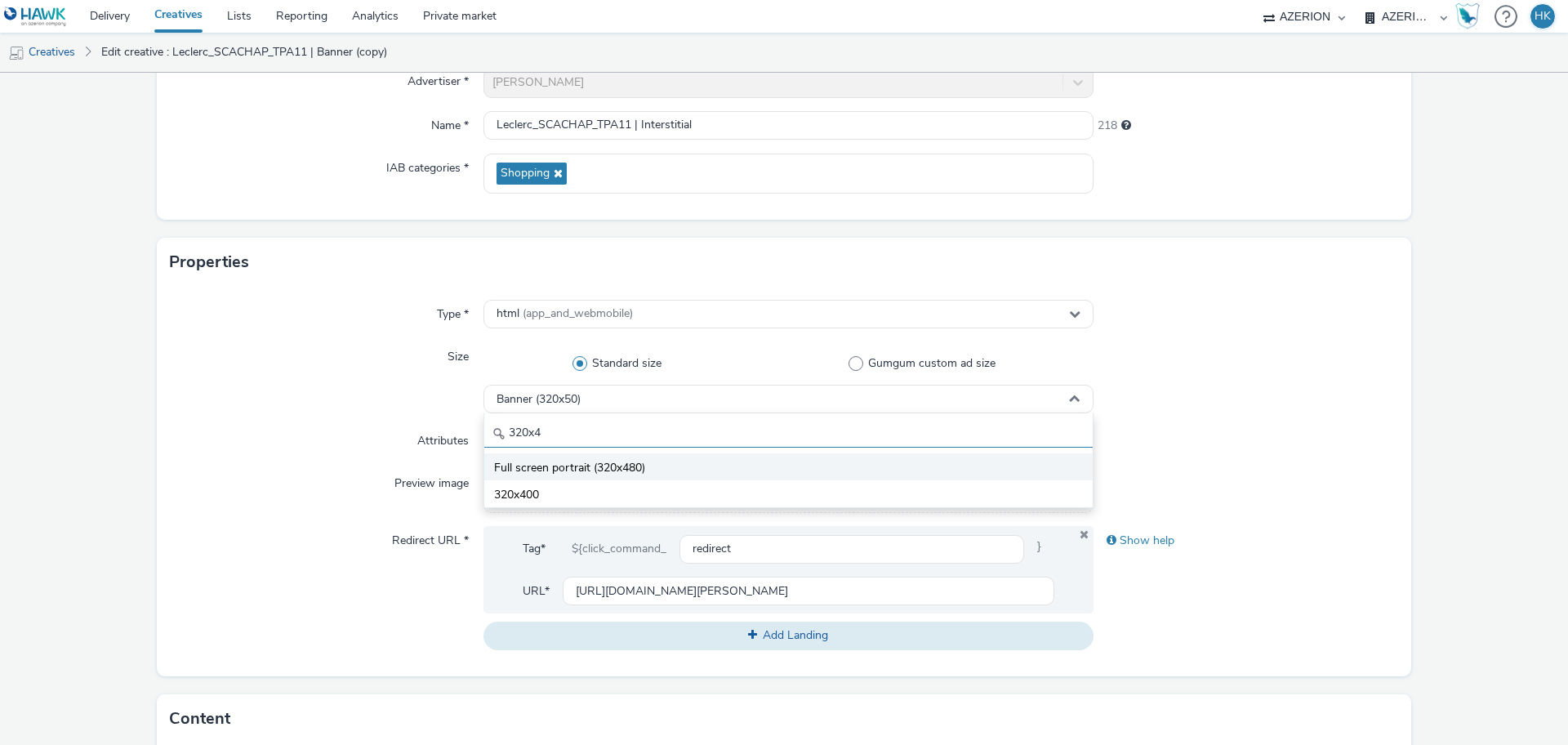
type input "320x4"
click at [816, 465] on li "Full screen portrait (320x480)" at bounding box center [789, 467] width 608 height 27
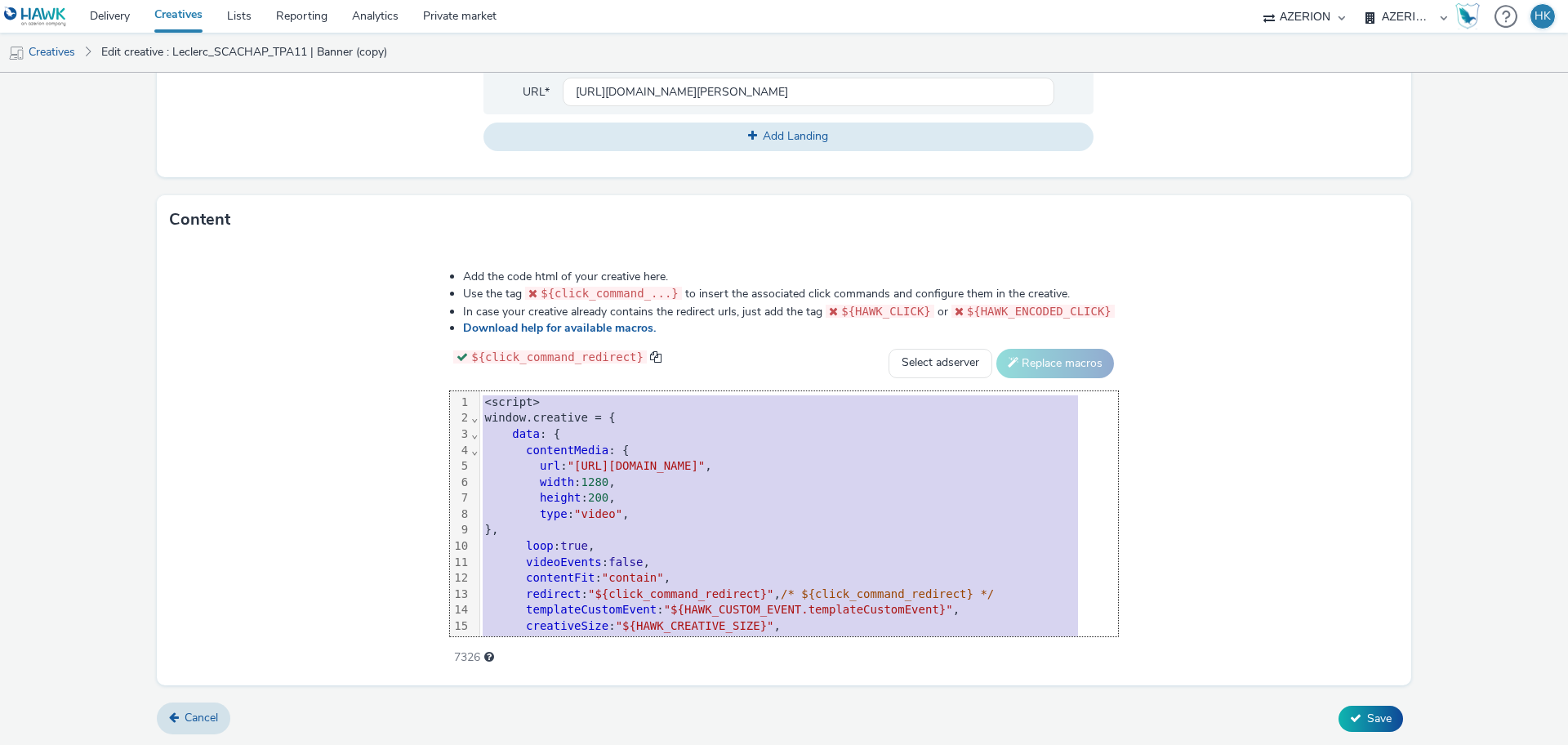
scroll to position [114, 0]
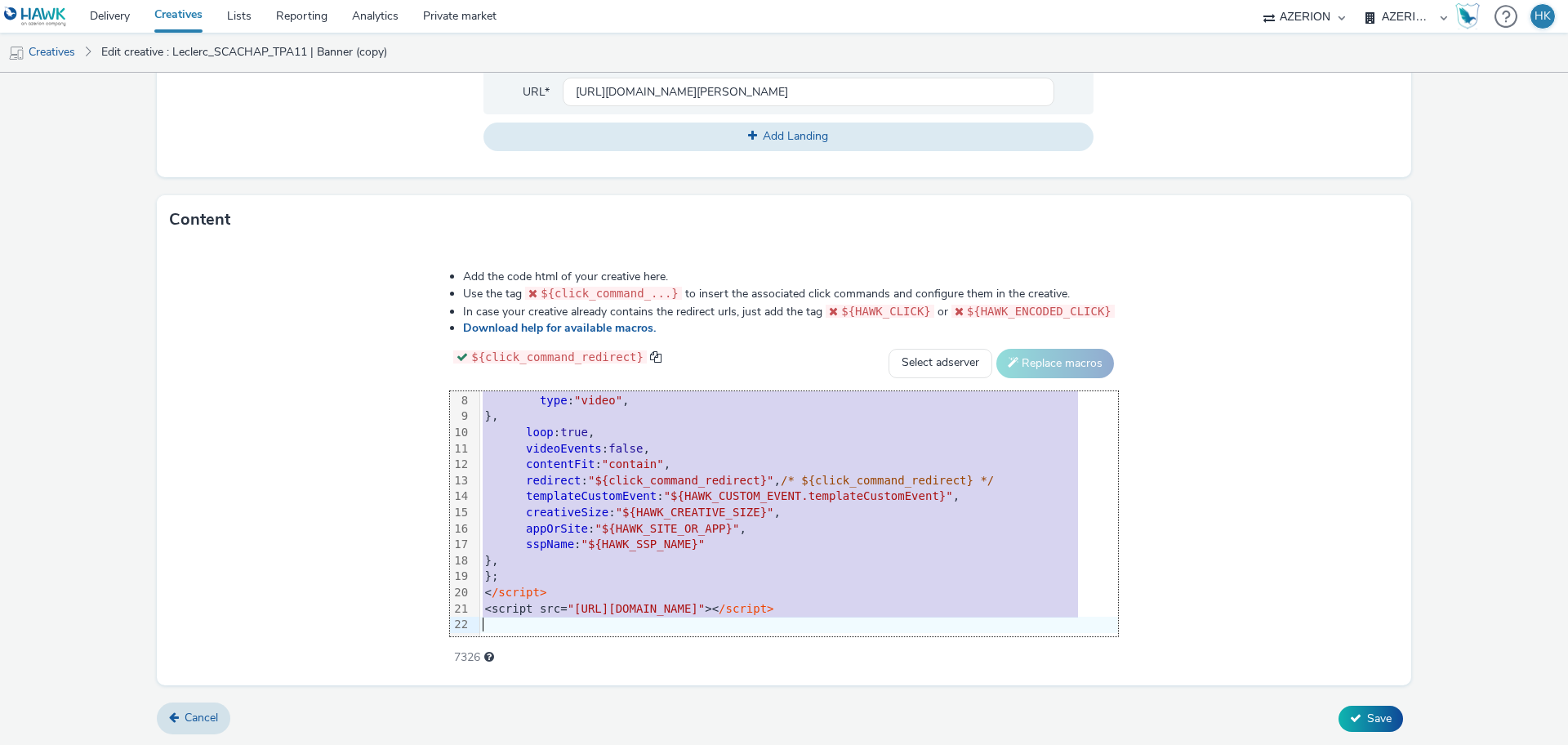
drag, startPoint x: 487, startPoint y: 404, endPoint x: 947, endPoint y: 750, distance: 575.6
click at [947, 744] on html "Delivery Creatives Lists Reporting Analytics Private market AZERION Hawk AZERIO…" at bounding box center [784, 372] width 1568 height 745
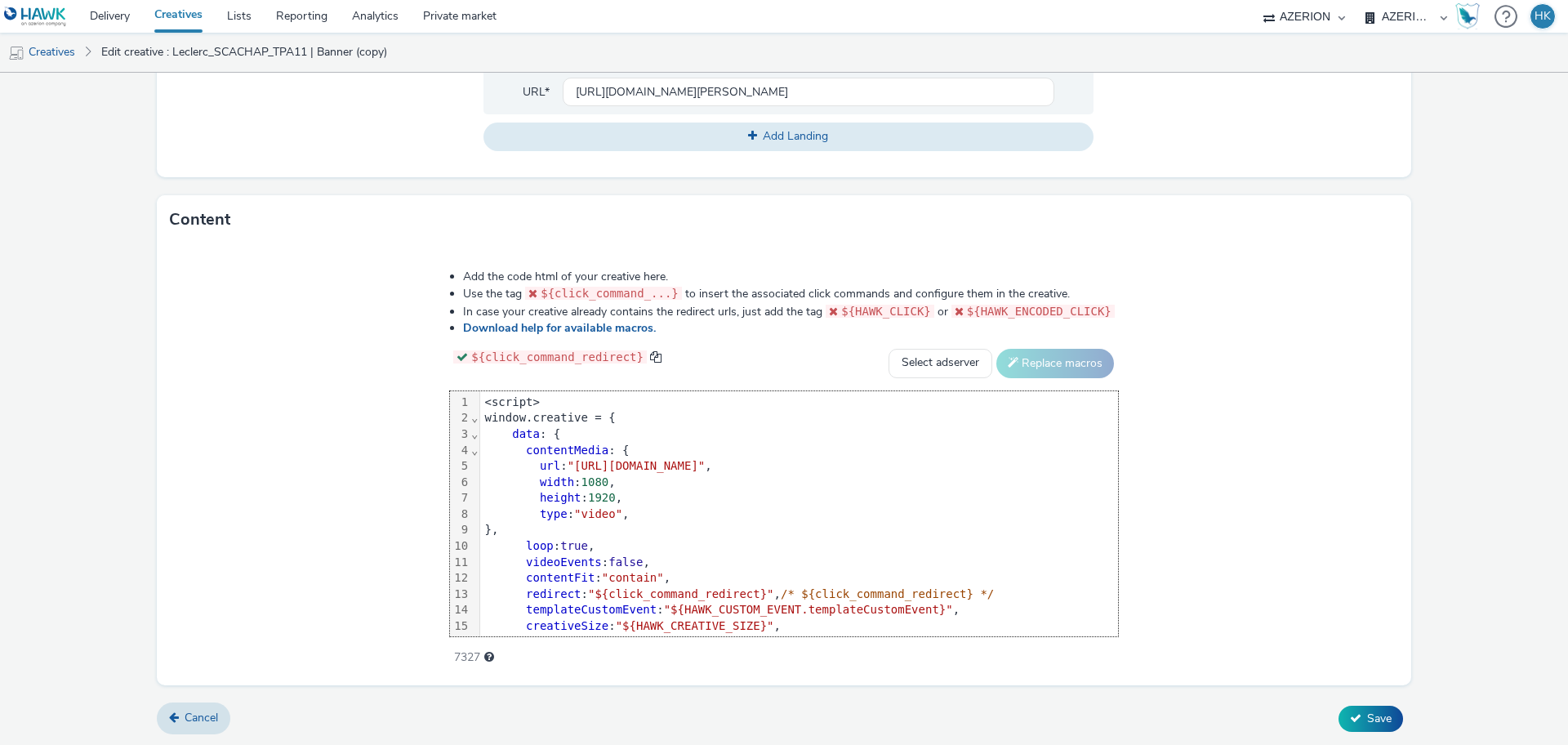
scroll to position [1, 0]
click at [1228, 484] on div "Add the code html of your creative here. Use the tag ${click_command_...} to in…" at bounding box center [784, 464] width 1255 height 441
click at [1449, 429] on form "Edit creative General Advertiser * [PERSON_NAME] Name * Leclerc_SCACHAP_TPA11 |…" at bounding box center [784, 76] width 1568 height 1341
click at [1367, 710] on span "Save" at bounding box center [1379, 718] width 24 height 15
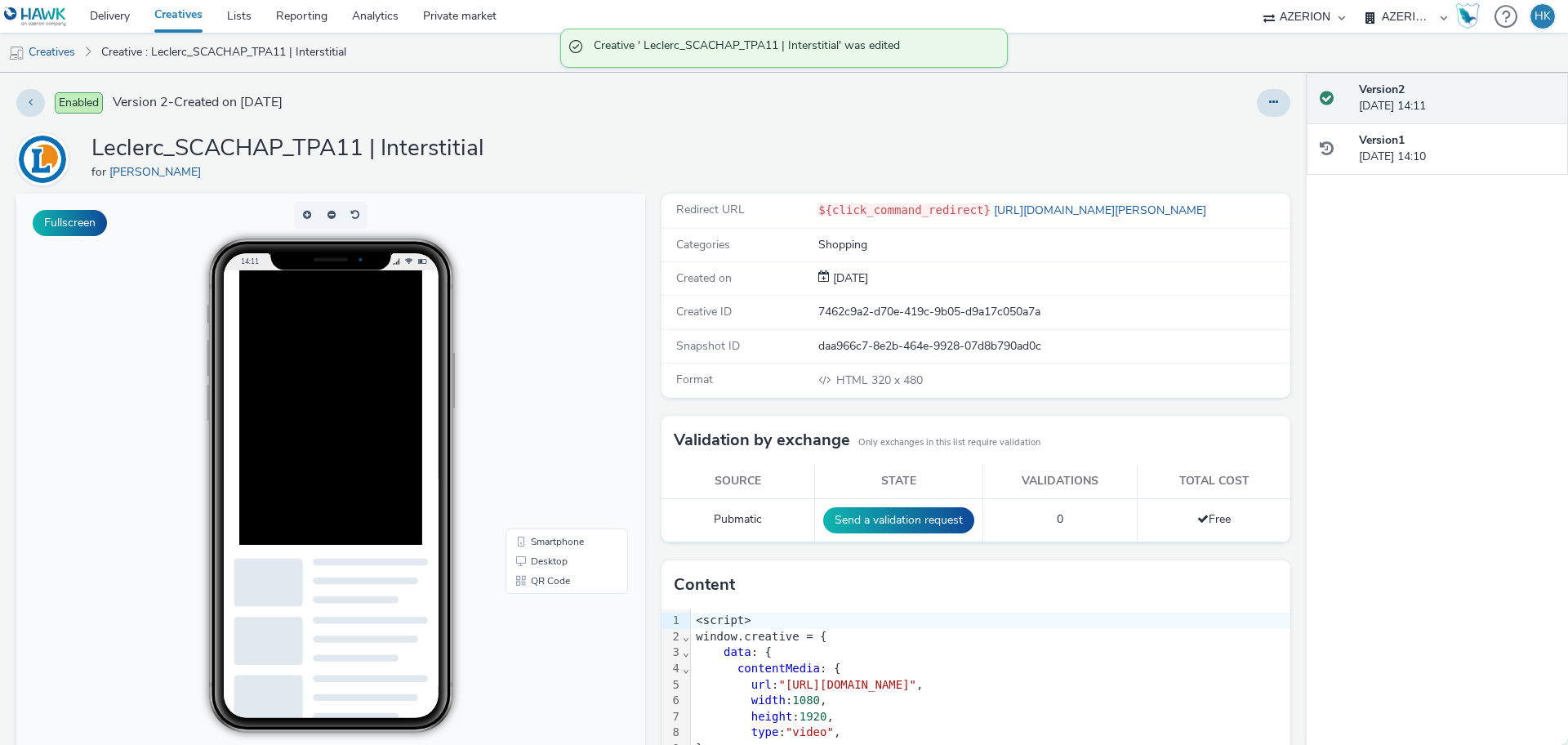
click at [179, 6] on link "Creatives" at bounding box center [179, 16] width 72 height 33
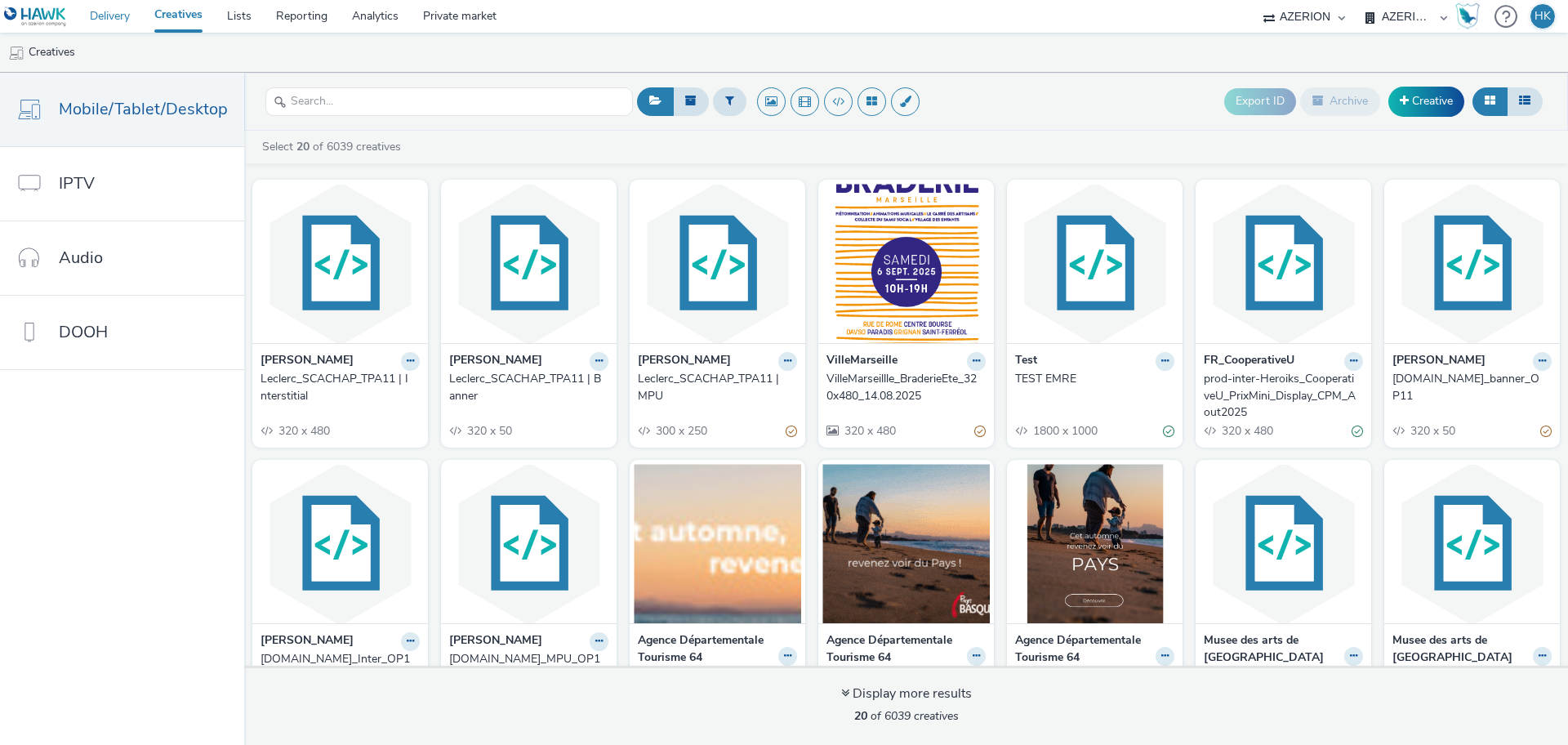
click at [116, 13] on link "Delivery" at bounding box center [110, 16] width 65 height 33
